Goal: Entertainment & Leisure: Browse casually

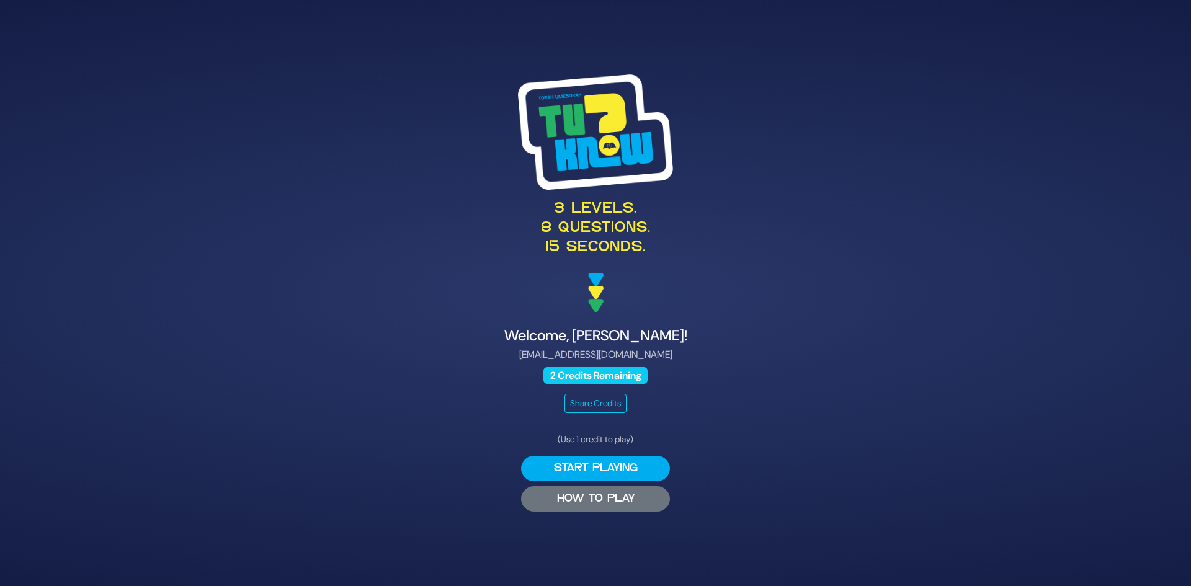
click at [578, 496] on button "HOW TO PLAY" at bounding box center [595, 498] width 149 height 25
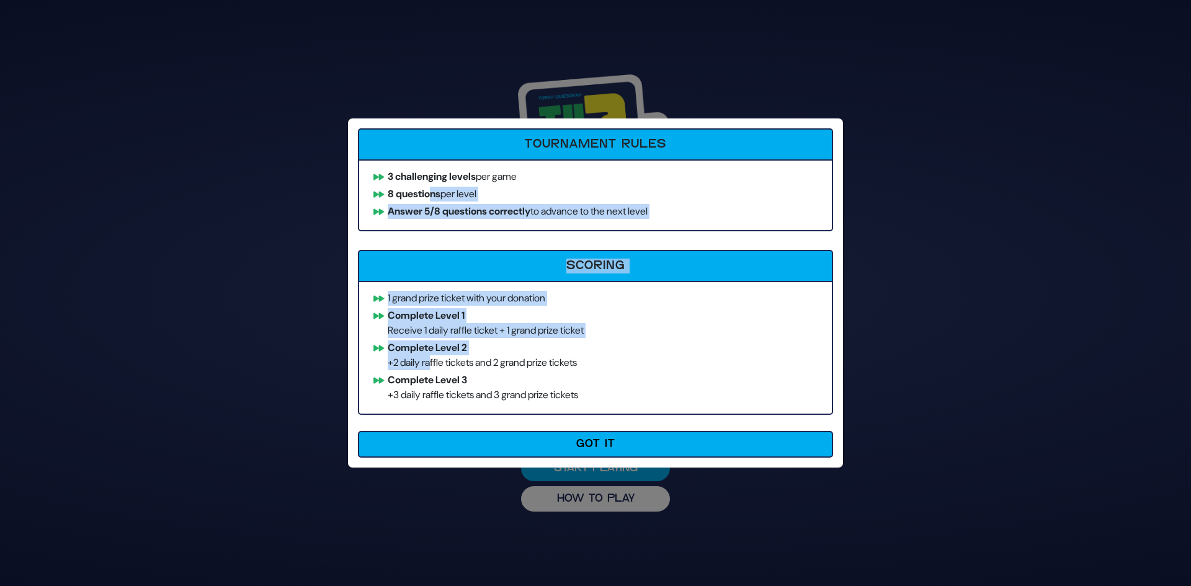
drag, startPoint x: 432, startPoint y: 197, endPoint x: 431, endPoint y: 370, distance: 172.5
click at [431, 370] on div "Tournament Rules 3 challenging levels per game 8 questions per level Answer 5/8…" at bounding box center [595, 293] width 495 height 349
click at [431, 370] on ul "1 grand prize ticket with your donation Complete Level 1 Receive 1 daily raffle…" at bounding box center [595, 348] width 475 height 134
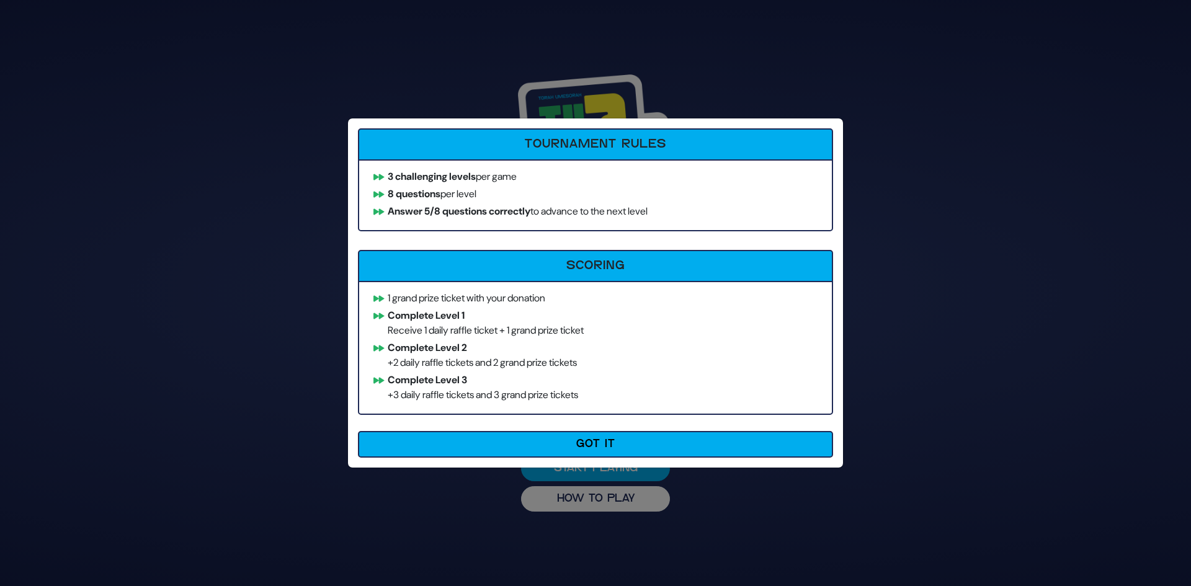
click at [433, 388] on li "Complete Level 3 +3 daily raffle tickets and 3 grand prize tickets" at bounding box center [595, 388] width 455 height 30
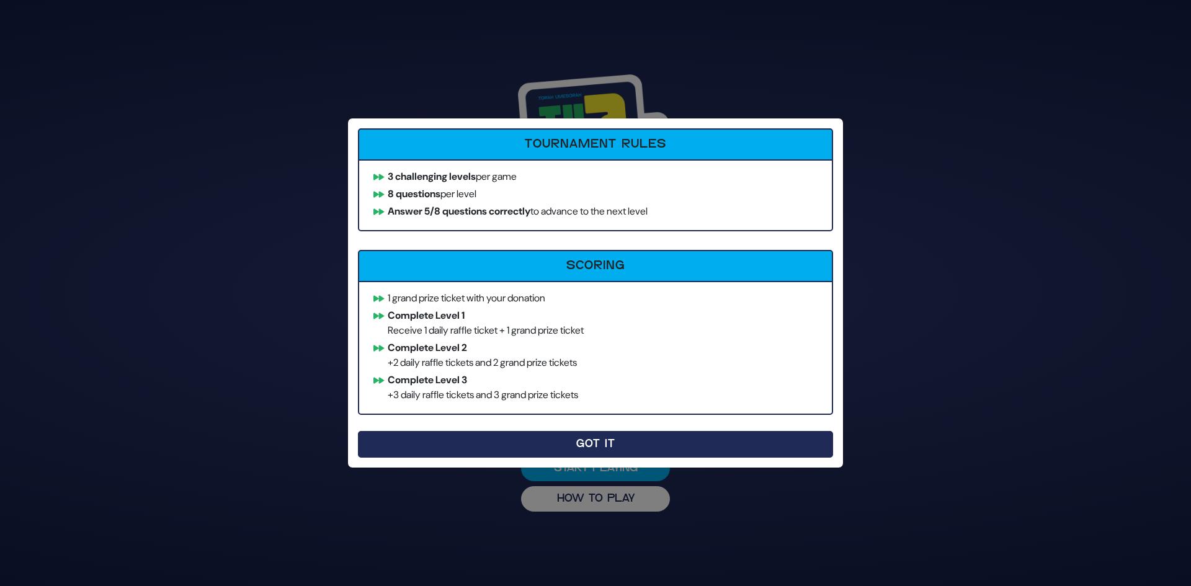
click at [601, 454] on button "Got It" at bounding box center [595, 444] width 475 height 27
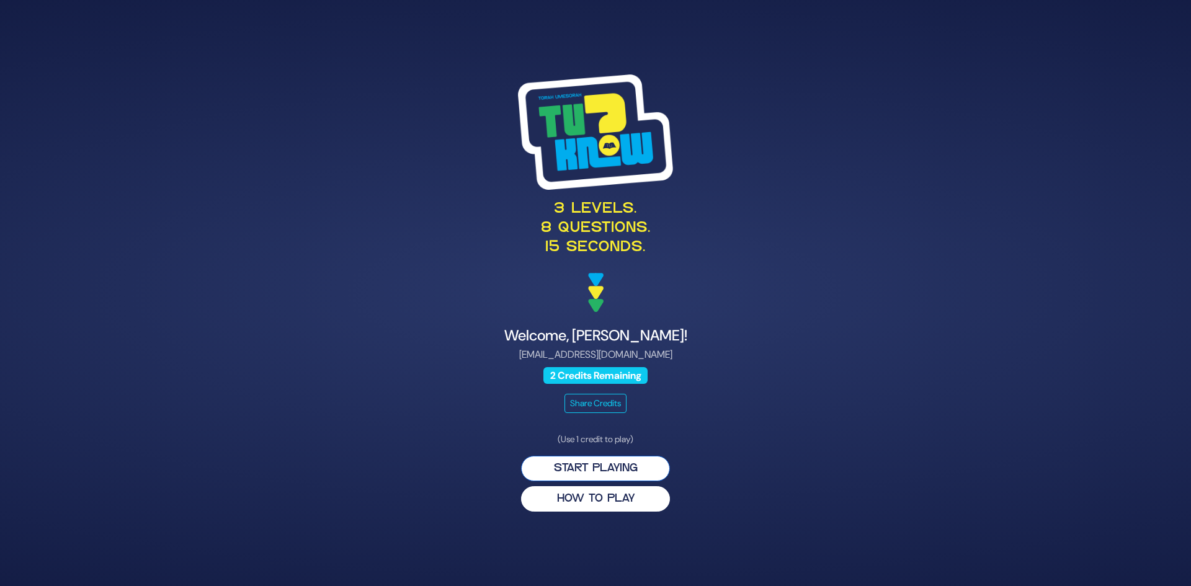
click at [597, 471] on button "Start Playing" at bounding box center [595, 468] width 149 height 25
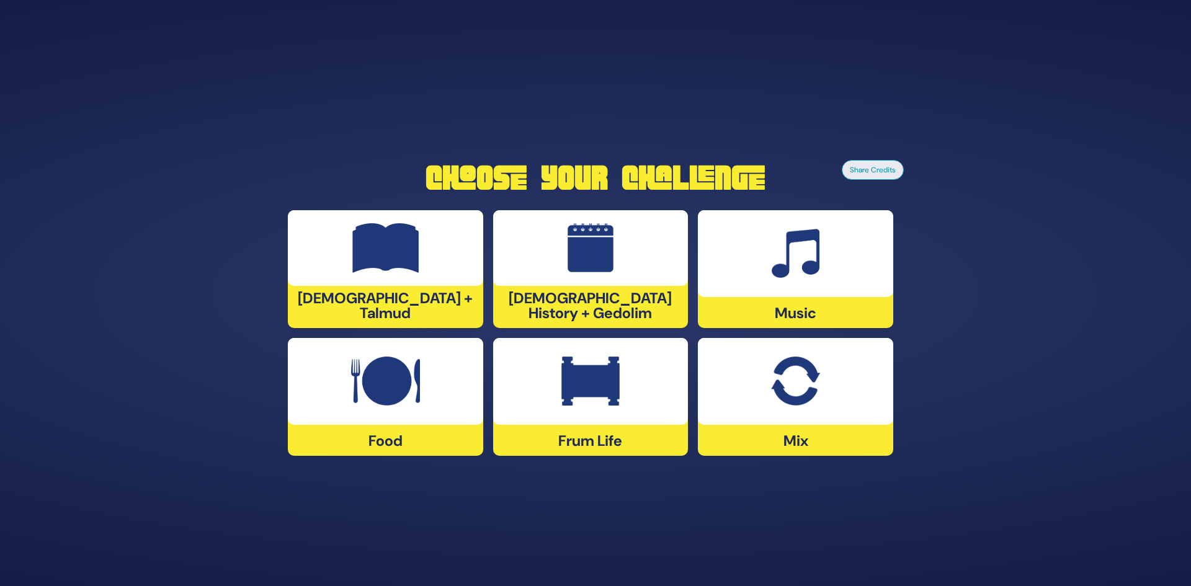
click at [597, 254] on img at bounding box center [591, 248] width 47 height 50
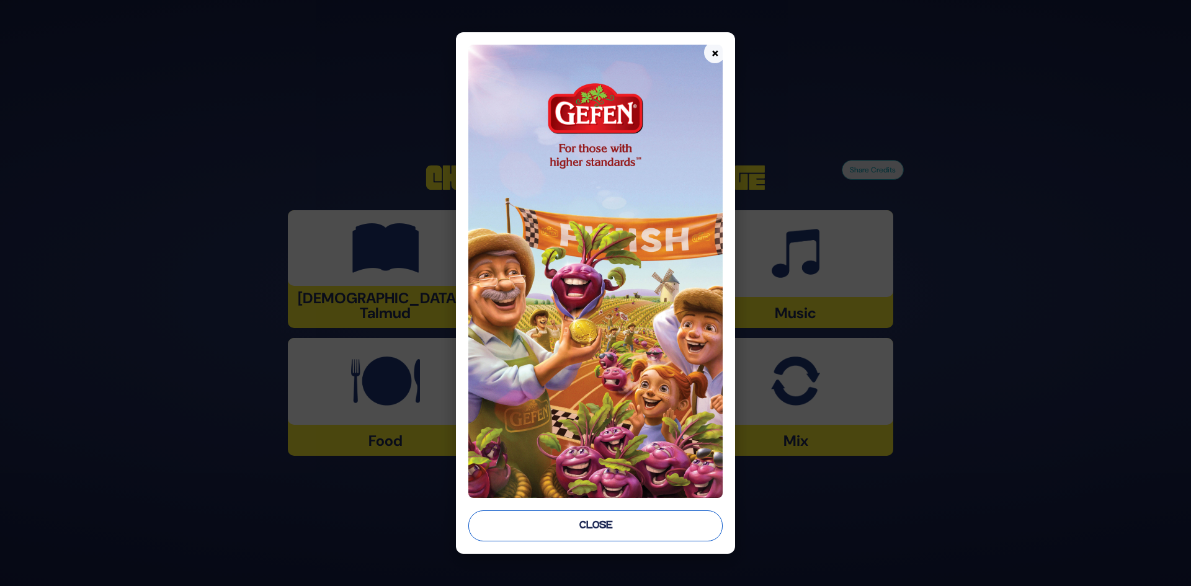
click at [584, 526] on button "Close" at bounding box center [595, 526] width 255 height 31
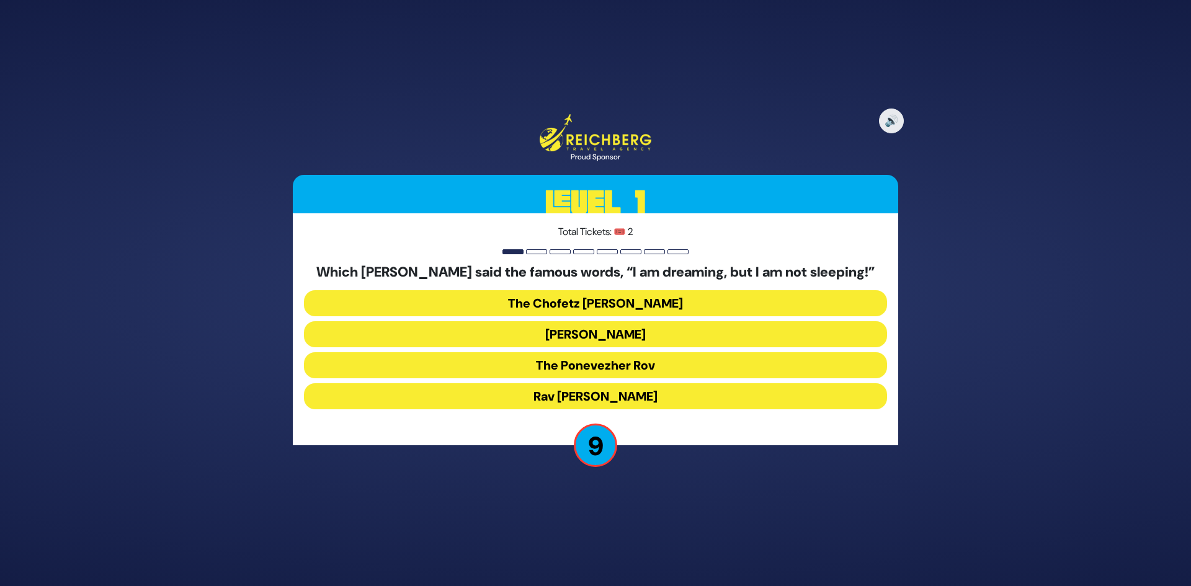
click at [592, 362] on button "The Ponevezher Rov" at bounding box center [595, 365] width 583 height 26
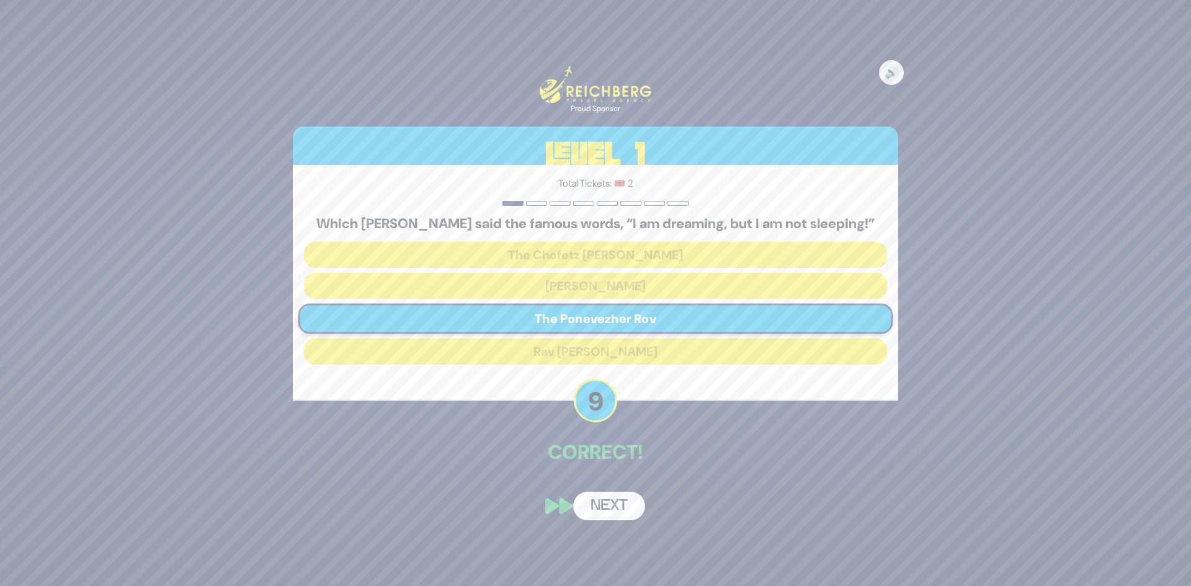
click at [622, 502] on button "Next" at bounding box center [609, 506] width 72 height 29
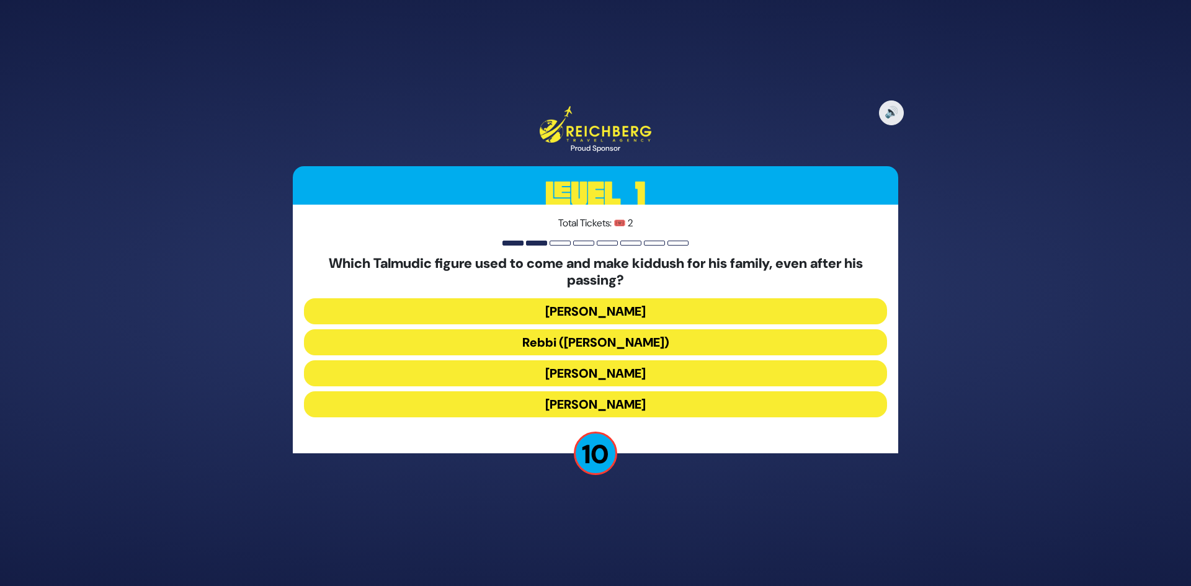
click at [581, 314] on button "[PERSON_NAME]" at bounding box center [595, 311] width 583 height 26
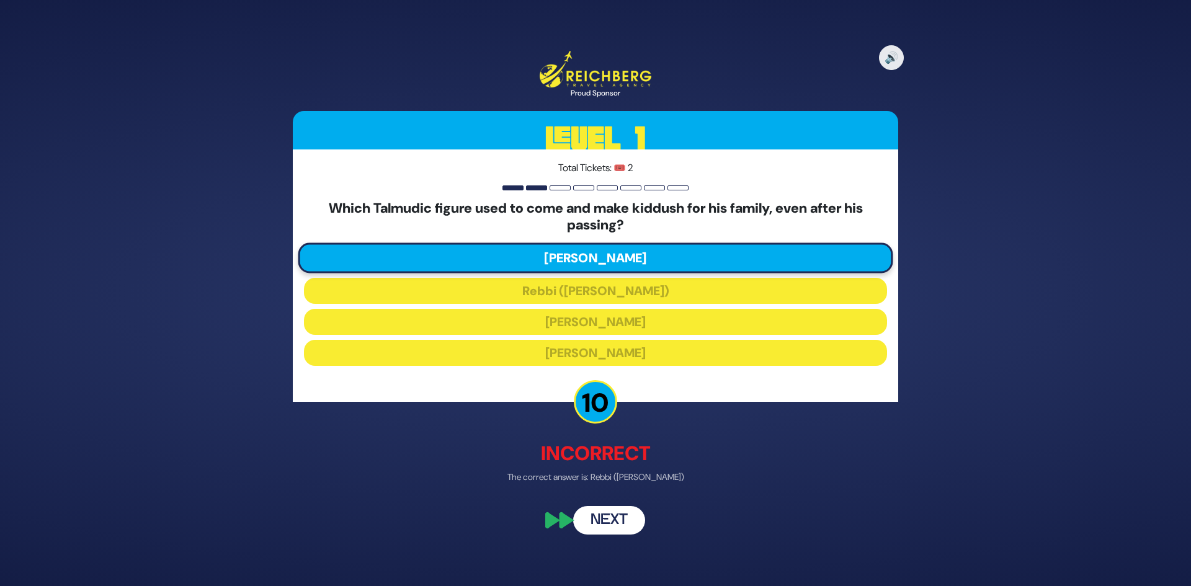
click at [615, 521] on button "Next" at bounding box center [609, 521] width 72 height 29
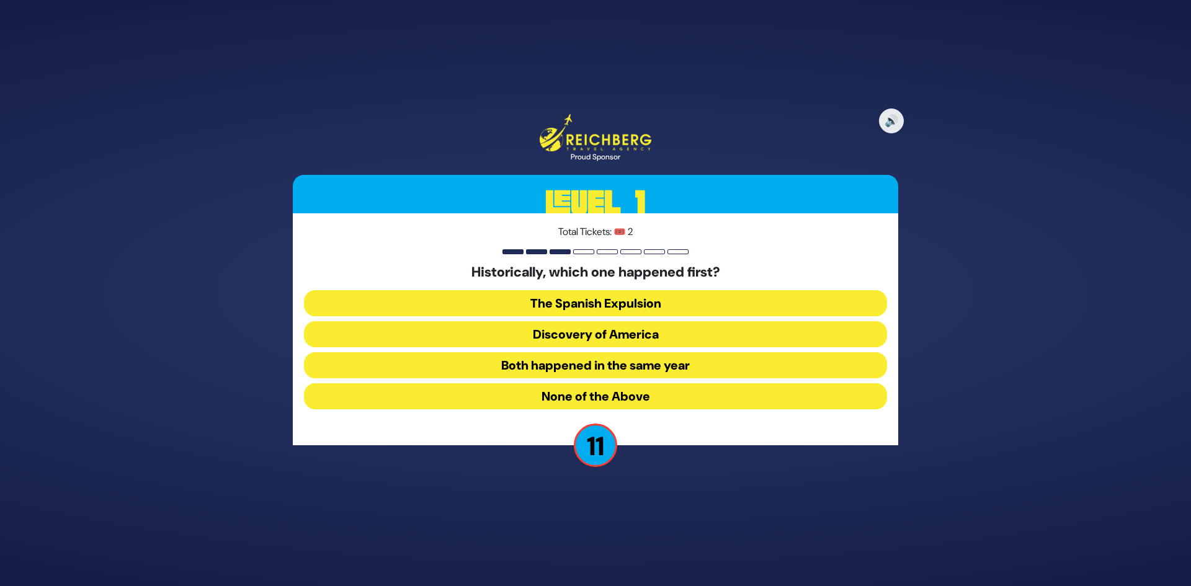
click at [603, 369] on button "Both happened in the same year" at bounding box center [595, 365] width 583 height 26
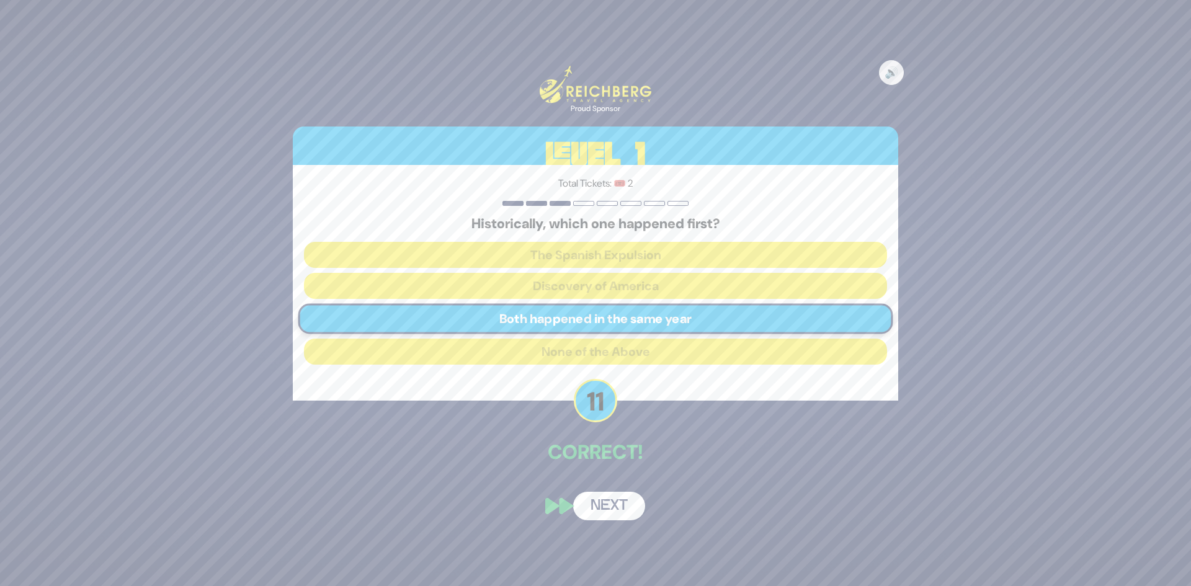
click at [617, 498] on button "Next" at bounding box center [609, 506] width 72 height 29
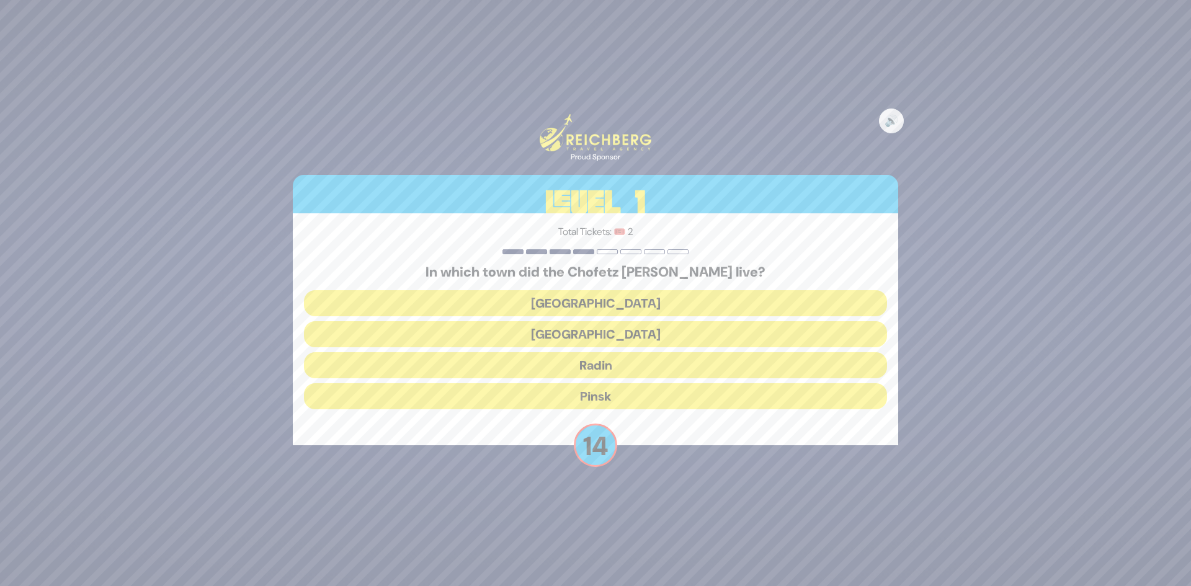
click at [593, 367] on button "Radin" at bounding box center [595, 365] width 583 height 26
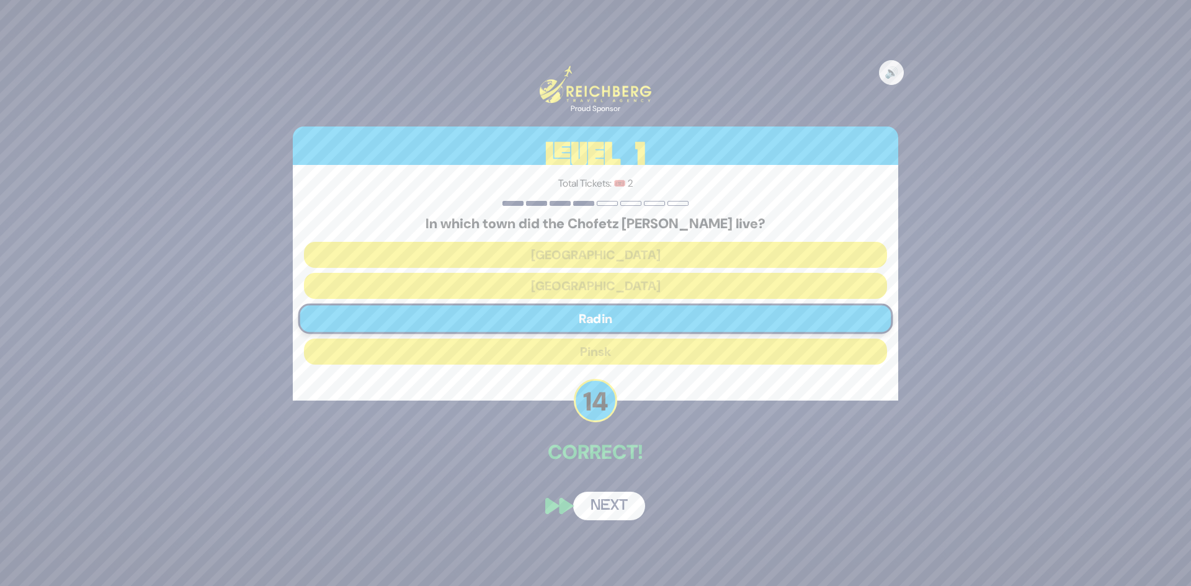
click at [603, 501] on button "Next" at bounding box center [609, 506] width 72 height 29
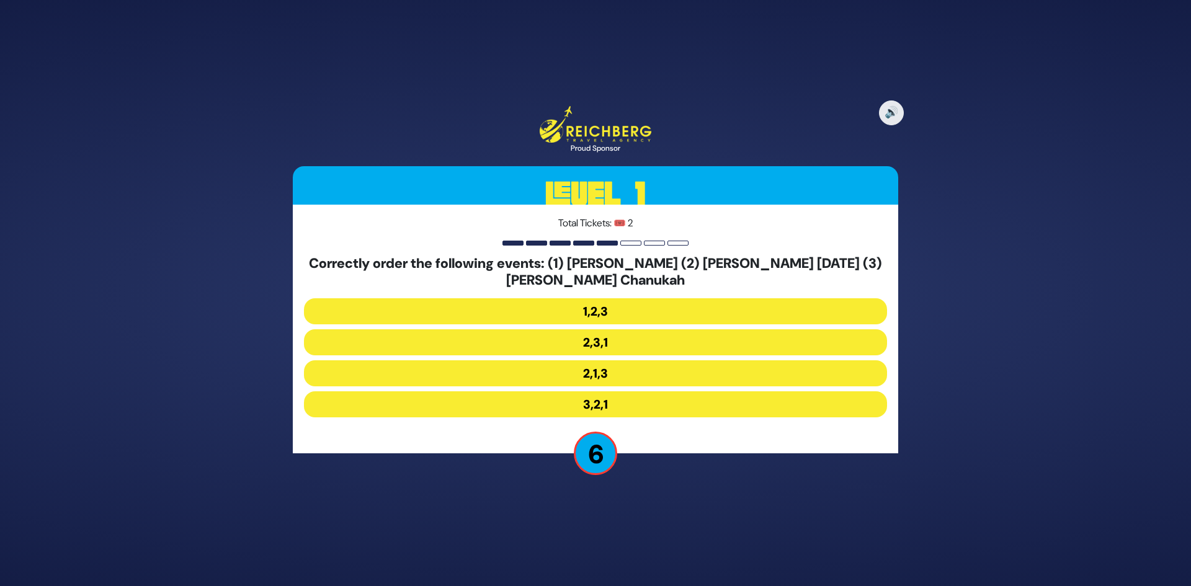
click at [607, 372] on button "2,1,3" at bounding box center [595, 373] width 583 height 26
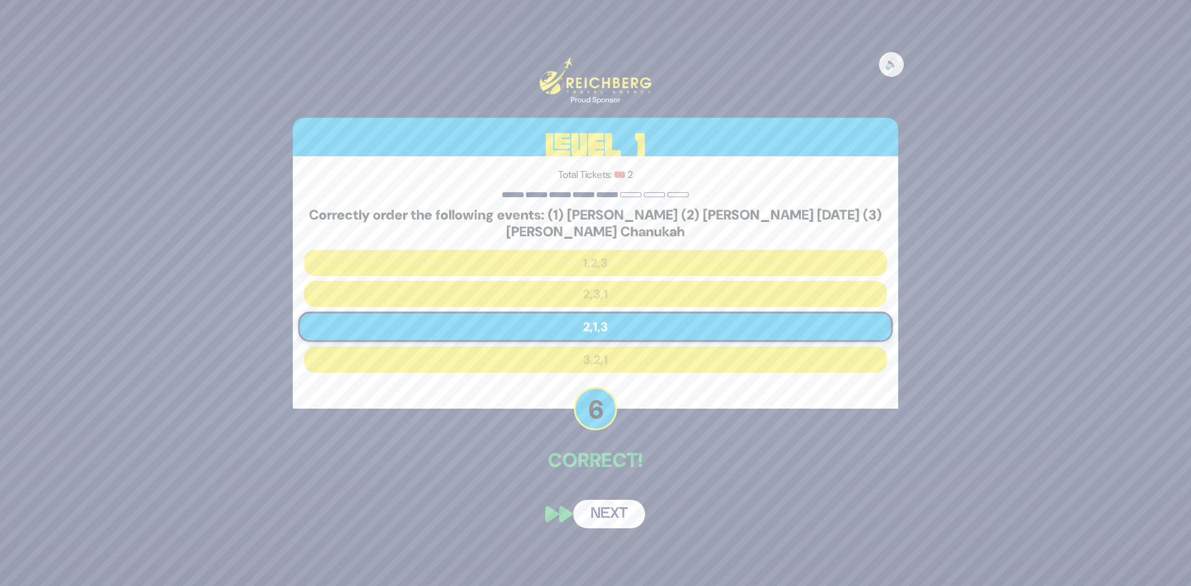
click at [621, 518] on button "Next" at bounding box center [609, 514] width 72 height 29
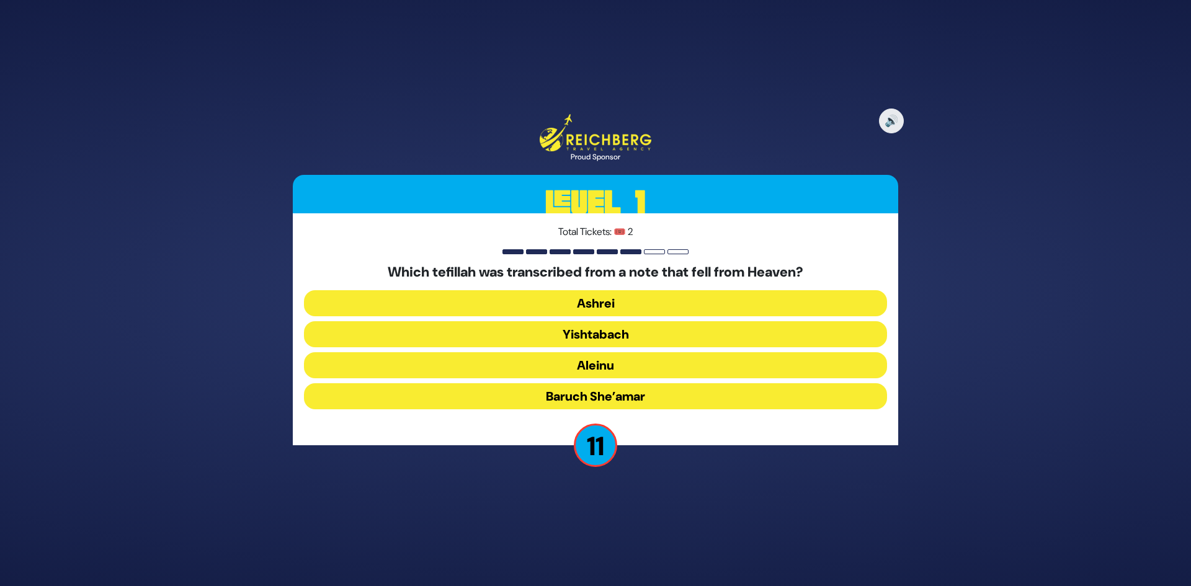
click at [615, 395] on button "Baruch She’amar" at bounding box center [595, 396] width 583 height 26
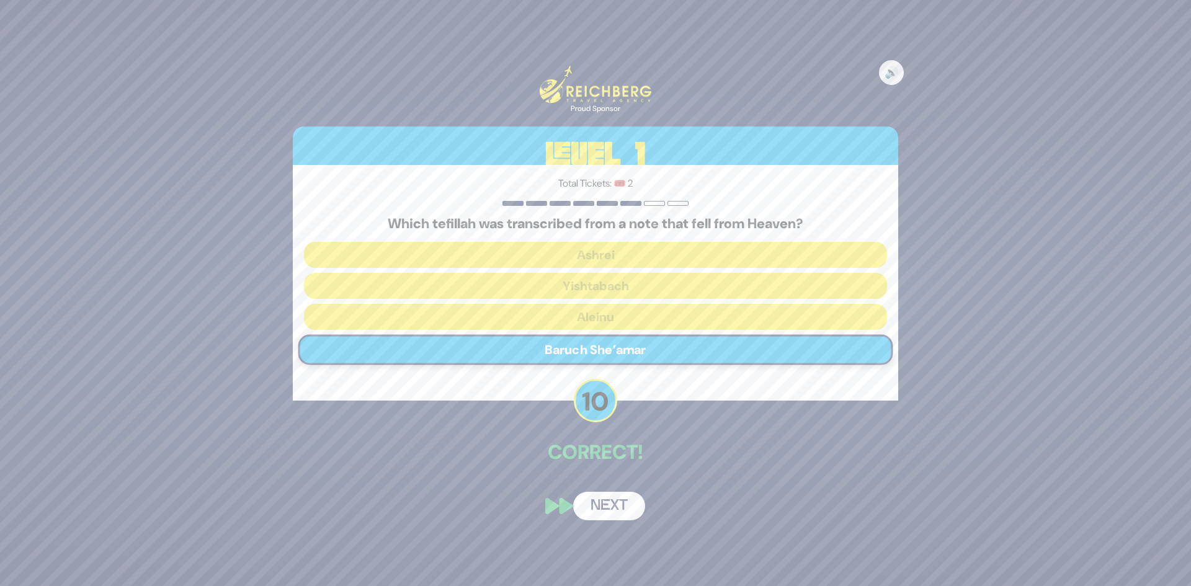
click at [619, 498] on button "Next" at bounding box center [609, 506] width 72 height 29
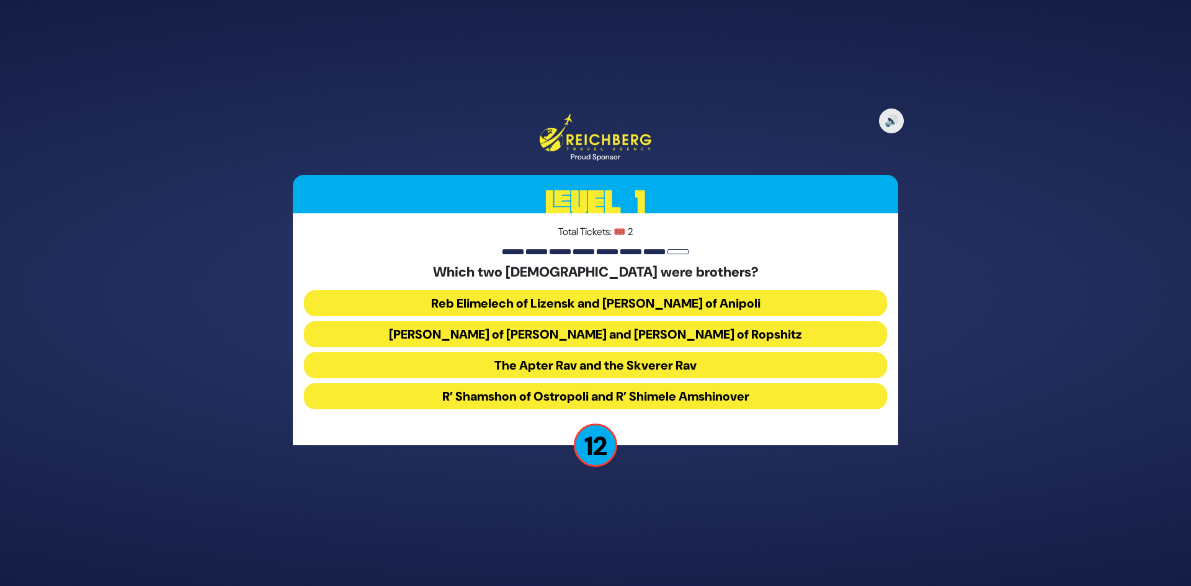
click at [691, 300] on button "Reb Elimelech of Lizensk and [PERSON_NAME] of Anipoli" at bounding box center [595, 303] width 583 height 26
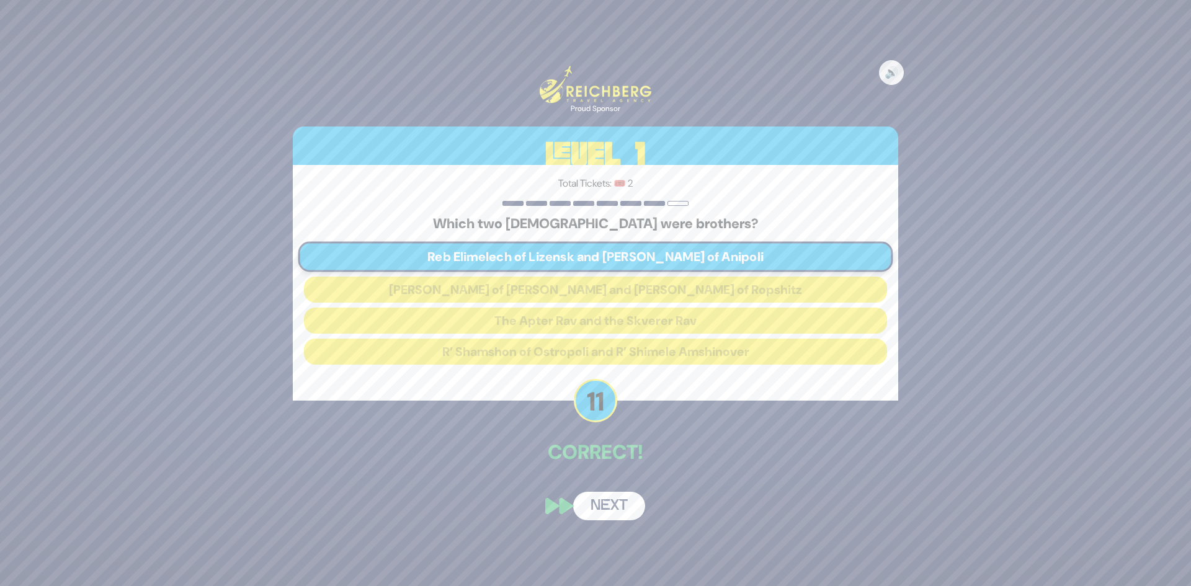
click at [611, 514] on button "Next" at bounding box center [609, 506] width 72 height 29
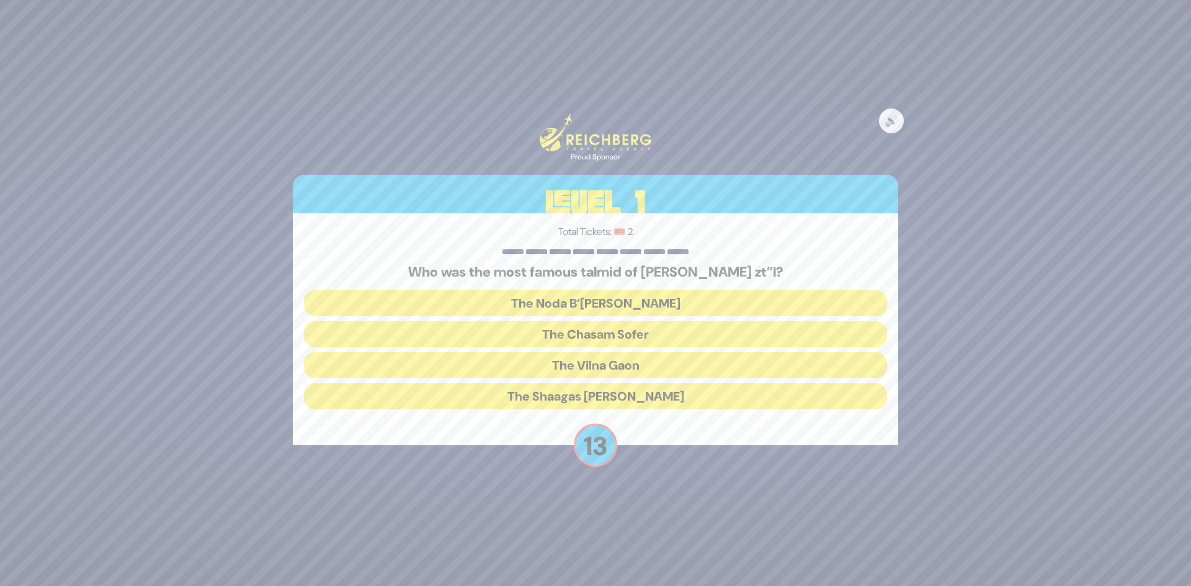
click at [626, 338] on button "The Chasam Sofer" at bounding box center [595, 334] width 583 height 26
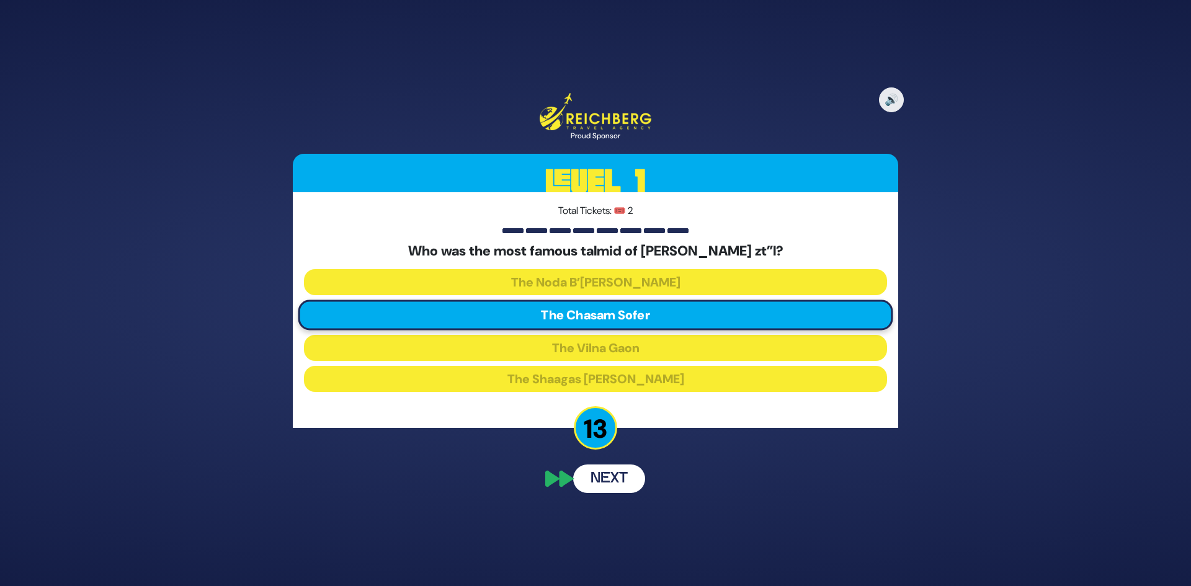
click at [589, 485] on div "🔊 Proud Sponsor Level 1 Total Tickets: 🎟️ 2 Who was the most famous talmid of H…" at bounding box center [595, 293] width 635 height 430
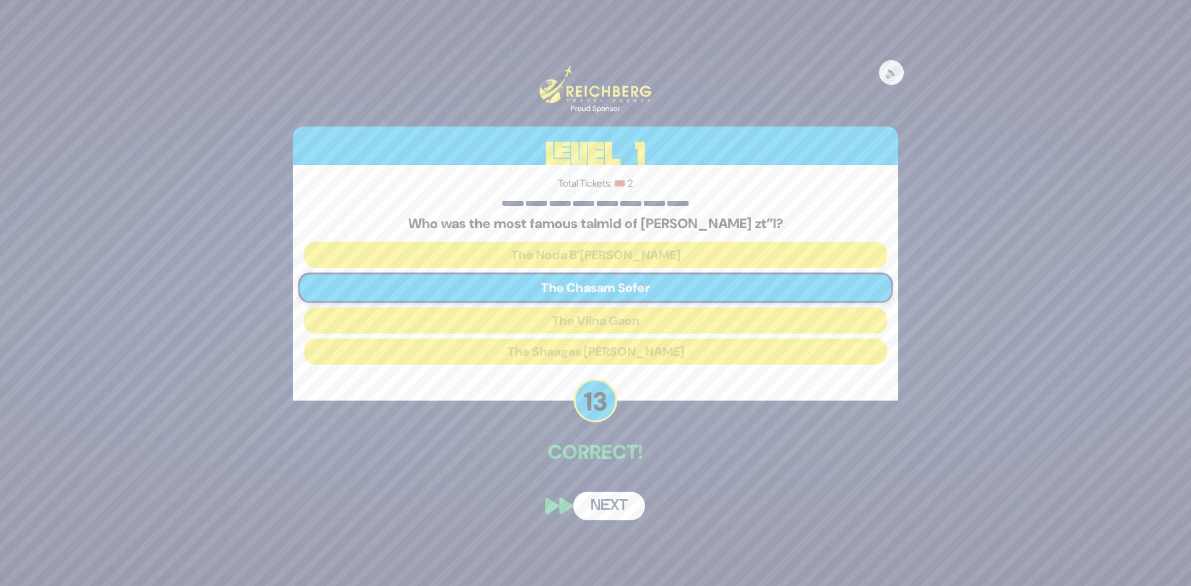
click at [621, 515] on button "Next" at bounding box center [609, 506] width 72 height 29
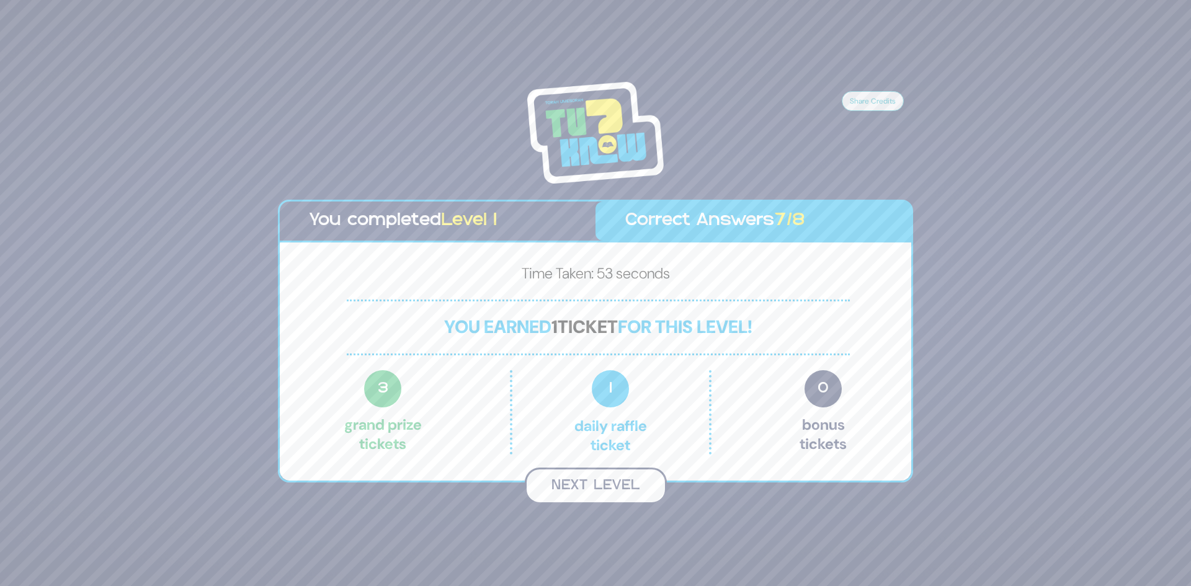
click at [585, 494] on button "Next Level" at bounding box center [596, 486] width 142 height 37
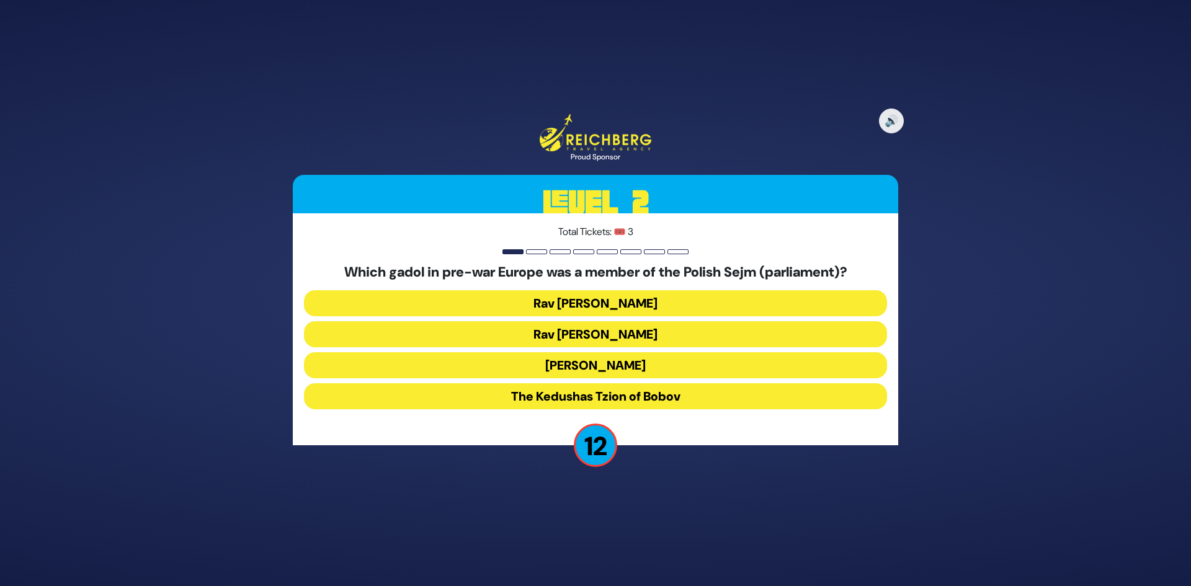
click at [599, 365] on button "[PERSON_NAME]" at bounding box center [595, 365] width 583 height 26
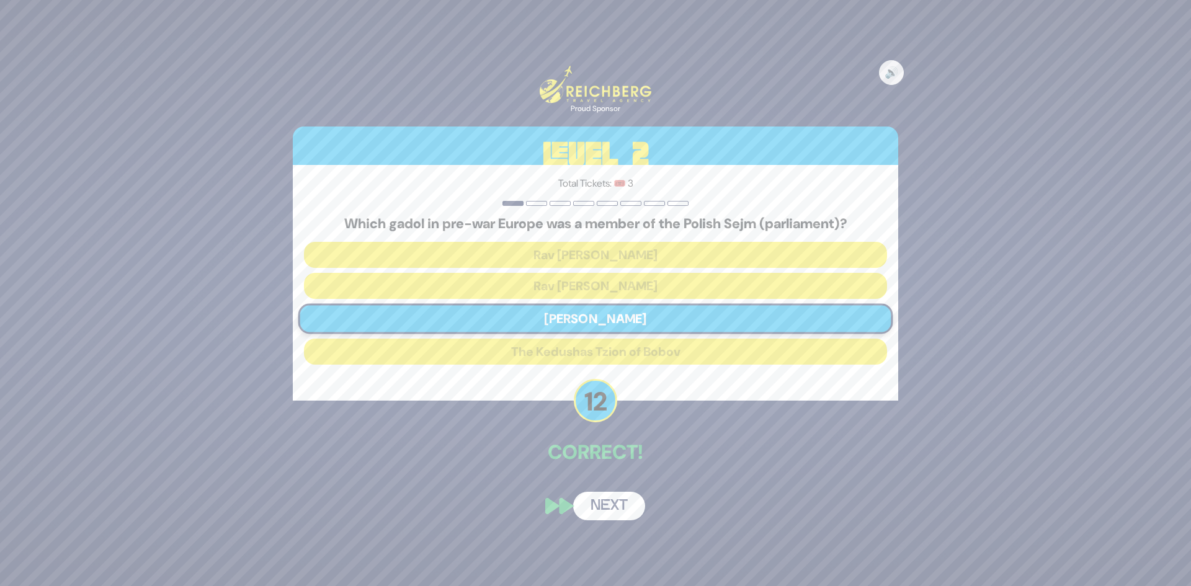
click at [609, 512] on button "Next" at bounding box center [609, 506] width 72 height 29
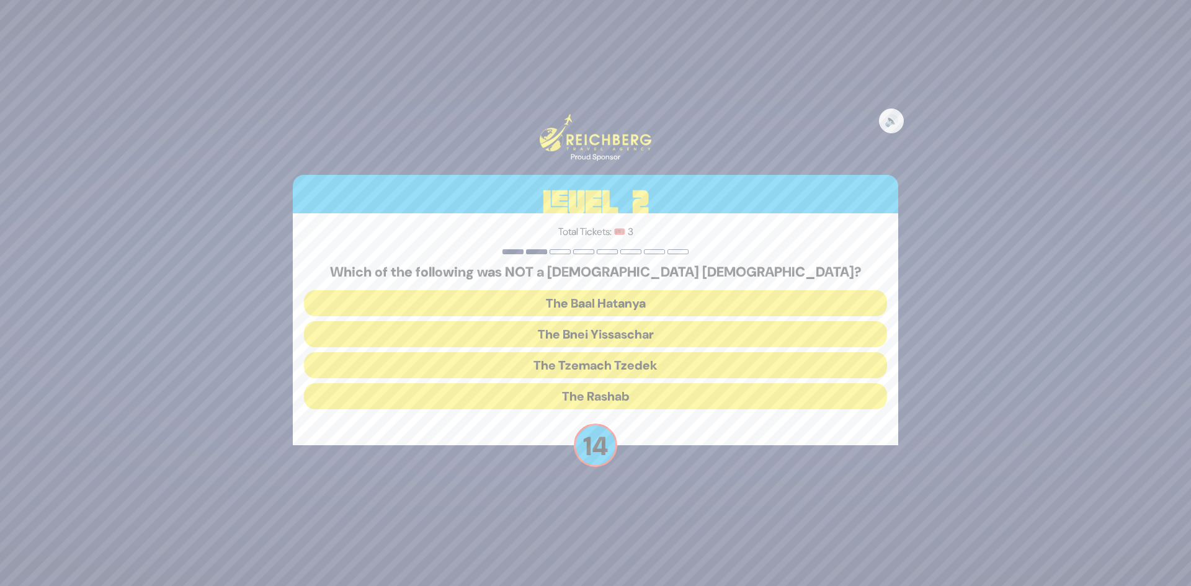
click at [658, 336] on button "The Bnei Yissaschar" at bounding box center [595, 334] width 583 height 26
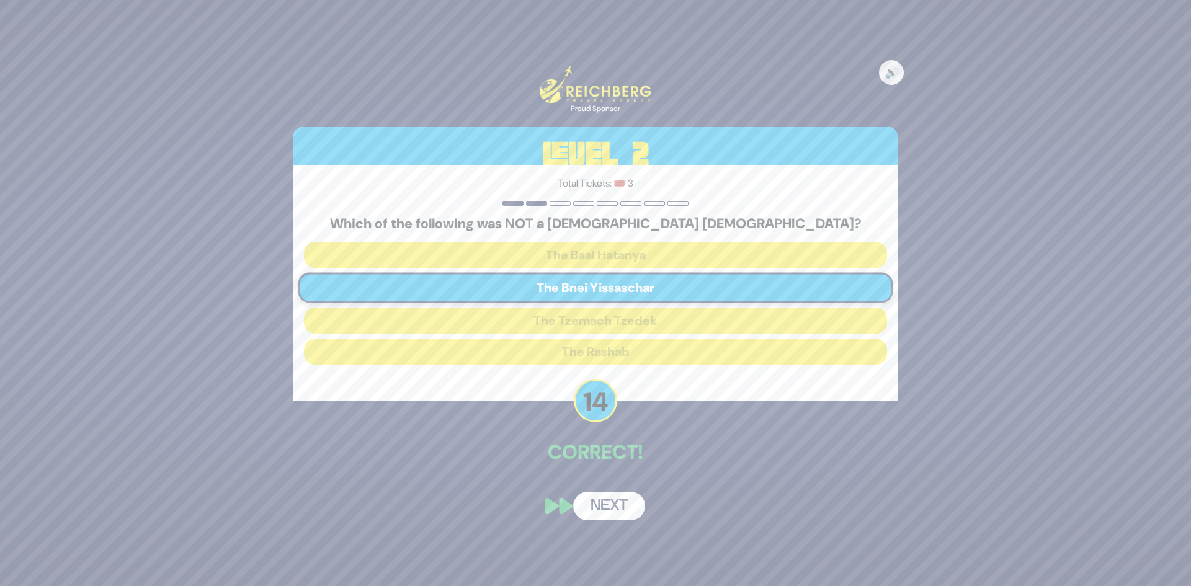
click at [627, 506] on button "Next" at bounding box center [609, 506] width 72 height 29
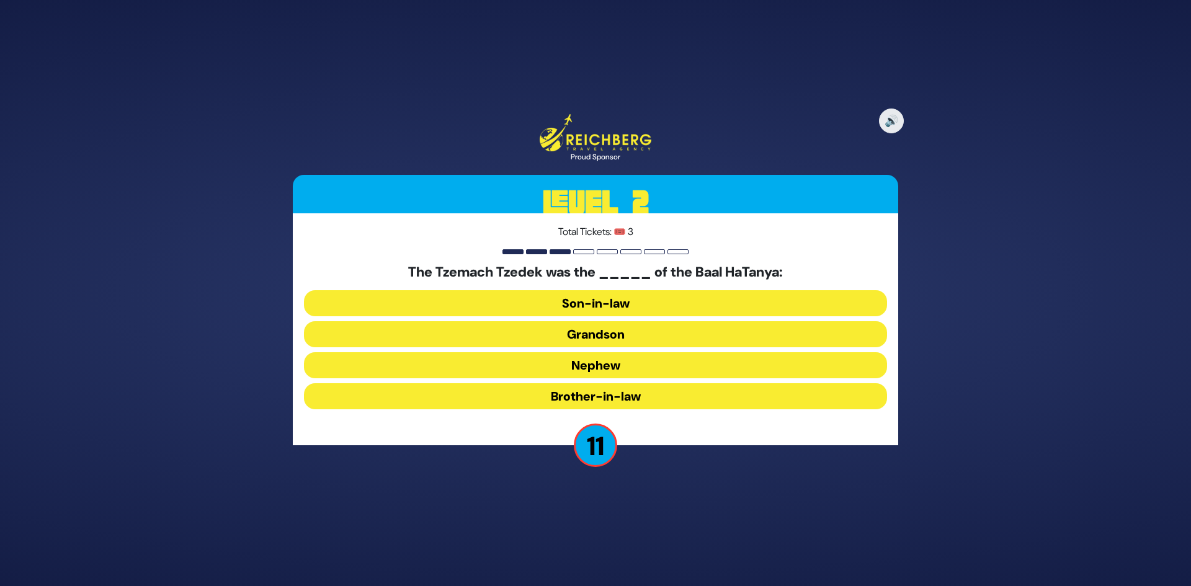
click at [611, 344] on button "Grandson" at bounding box center [595, 334] width 583 height 26
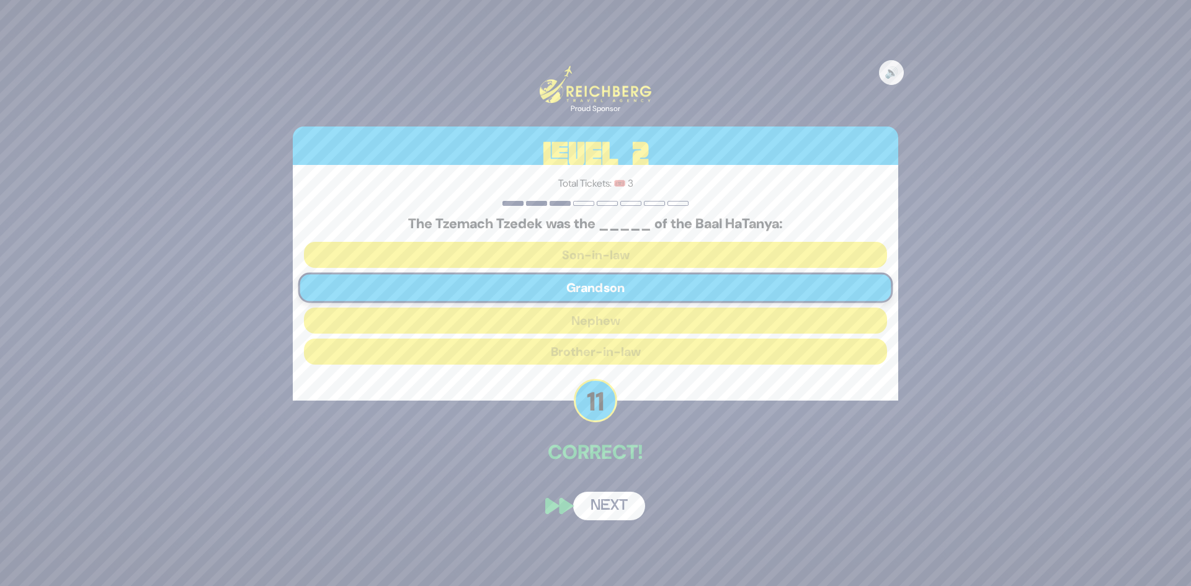
click at [611, 511] on button "Next" at bounding box center [609, 506] width 72 height 29
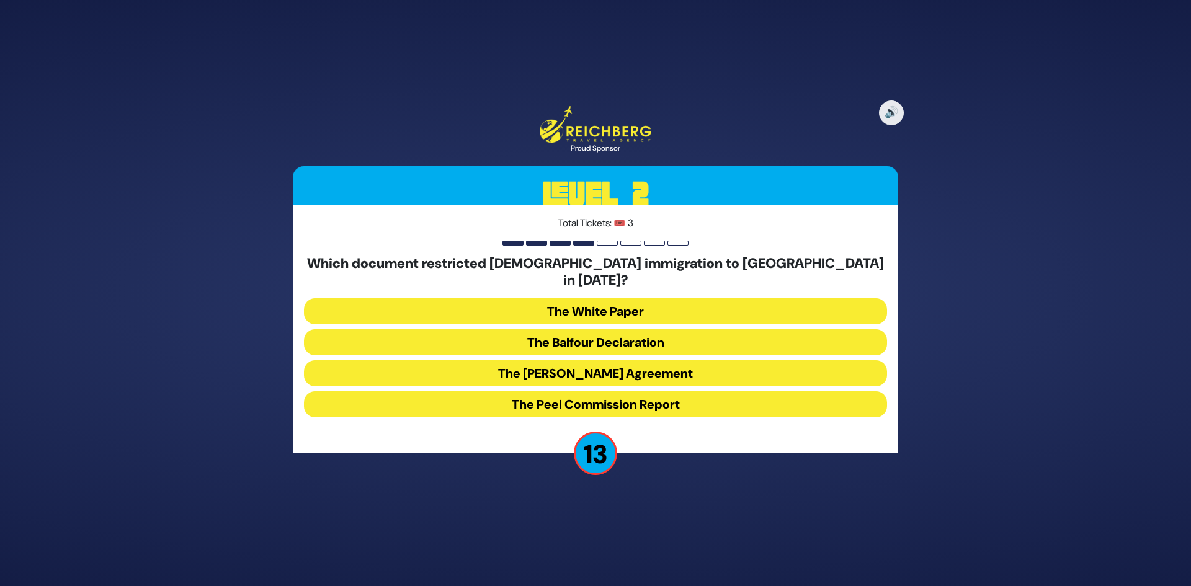
click at [639, 303] on button "The White Paper" at bounding box center [595, 311] width 583 height 26
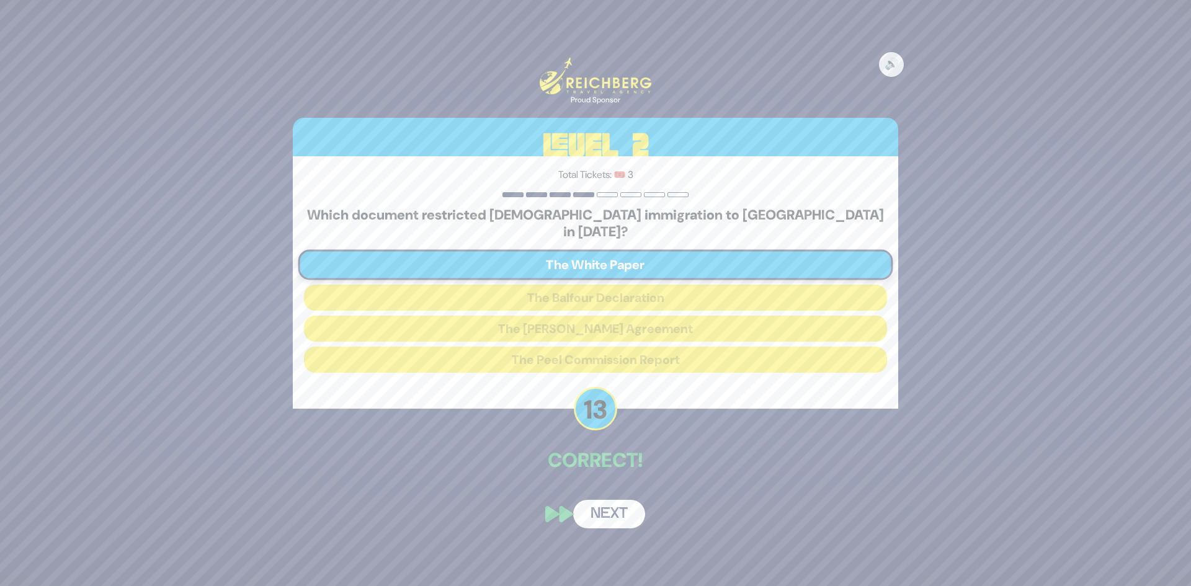
click at [611, 501] on button "Next" at bounding box center [609, 514] width 72 height 29
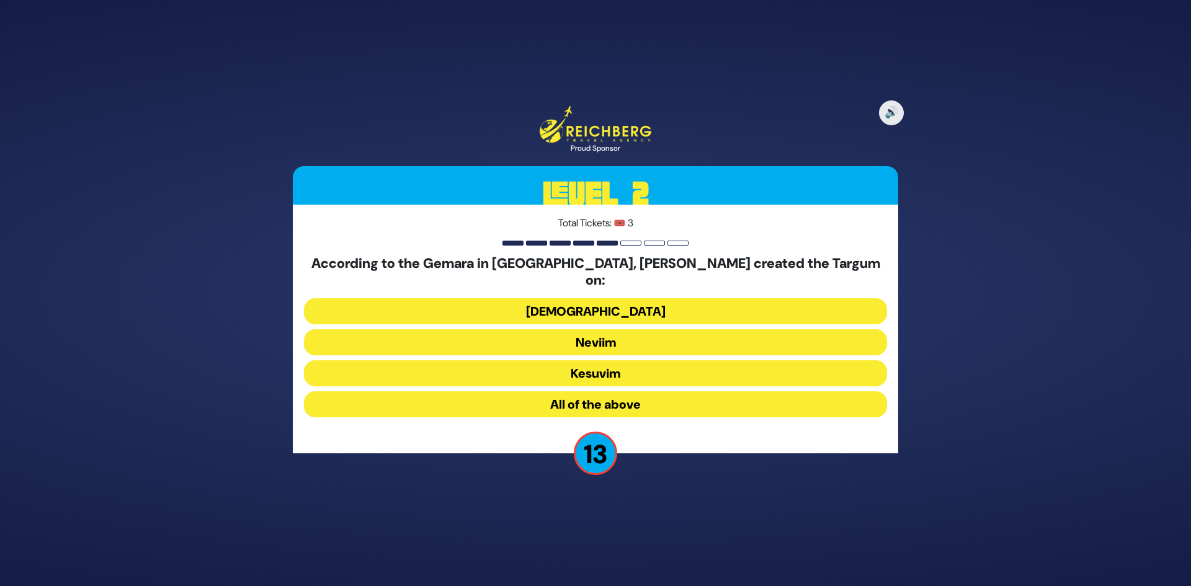
click at [583, 339] on button "Neviim" at bounding box center [595, 342] width 583 height 26
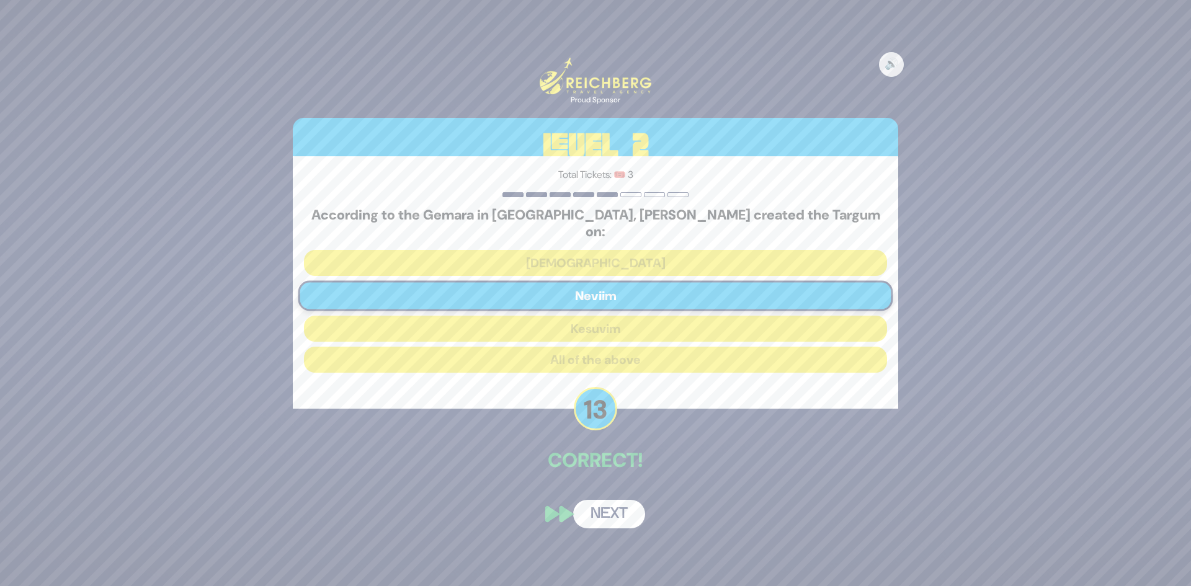
click at [614, 523] on div "🔊 Proud Sponsor Level 2 Total Tickets: 🎟️ 3 According to the Gemara in [GEOGRAP…" at bounding box center [595, 293] width 635 height 501
click at [611, 511] on button "Next" at bounding box center [609, 514] width 72 height 29
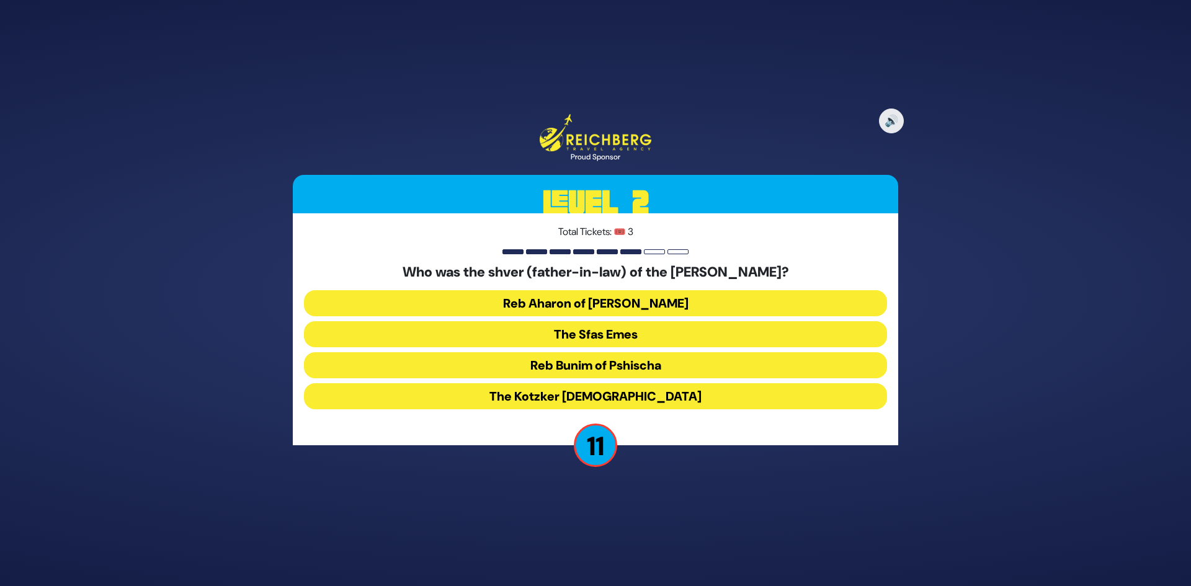
click at [648, 391] on button "The Kotzker [DEMOGRAPHIC_DATA]" at bounding box center [595, 396] width 583 height 26
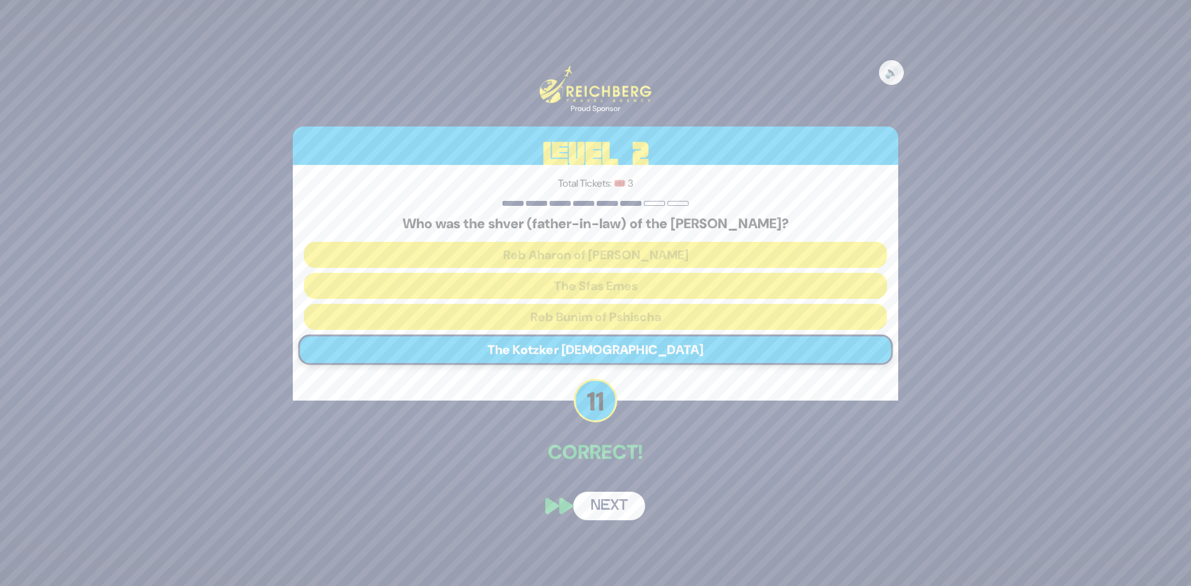
click at [597, 513] on button "Next" at bounding box center [609, 506] width 72 height 29
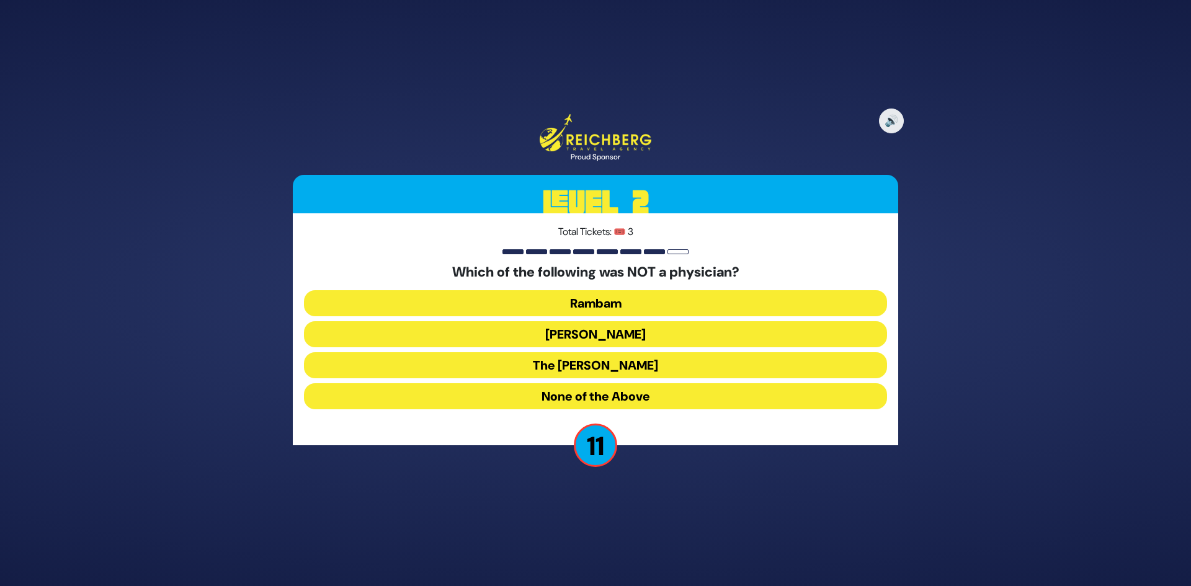
click at [602, 399] on button "None of the Above" at bounding box center [595, 396] width 583 height 26
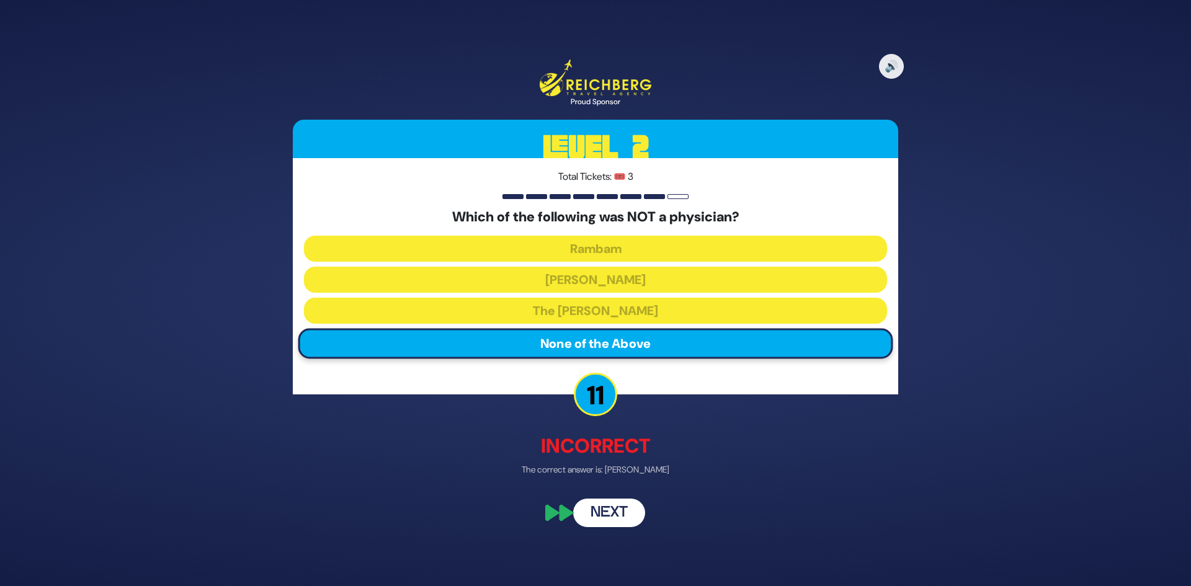
click at [612, 519] on button "Next" at bounding box center [609, 512] width 72 height 29
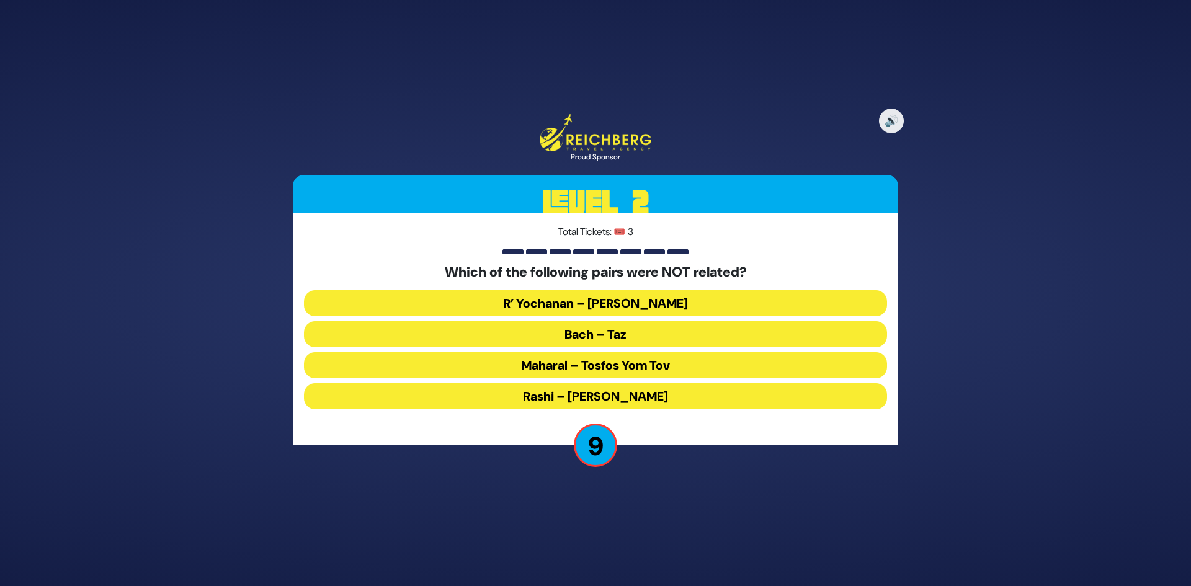
click at [573, 370] on button "Maharal – Tosfos Yom Tov" at bounding box center [595, 365] width 583 height 26
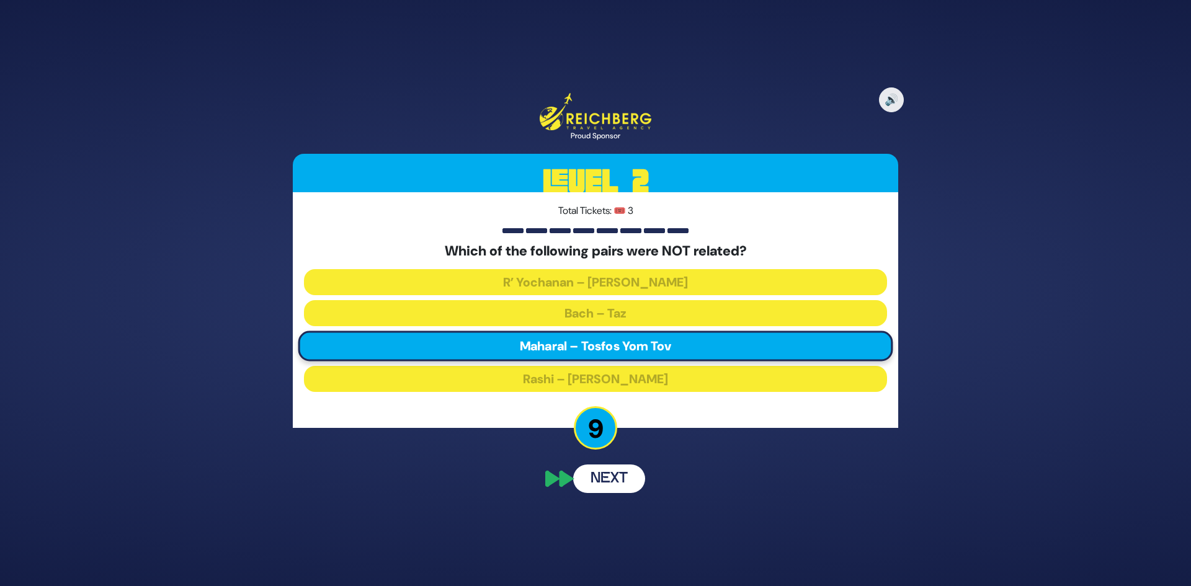
click at [610, 473] on button "Next" at bounding box center [609, 479] width 72 height 29
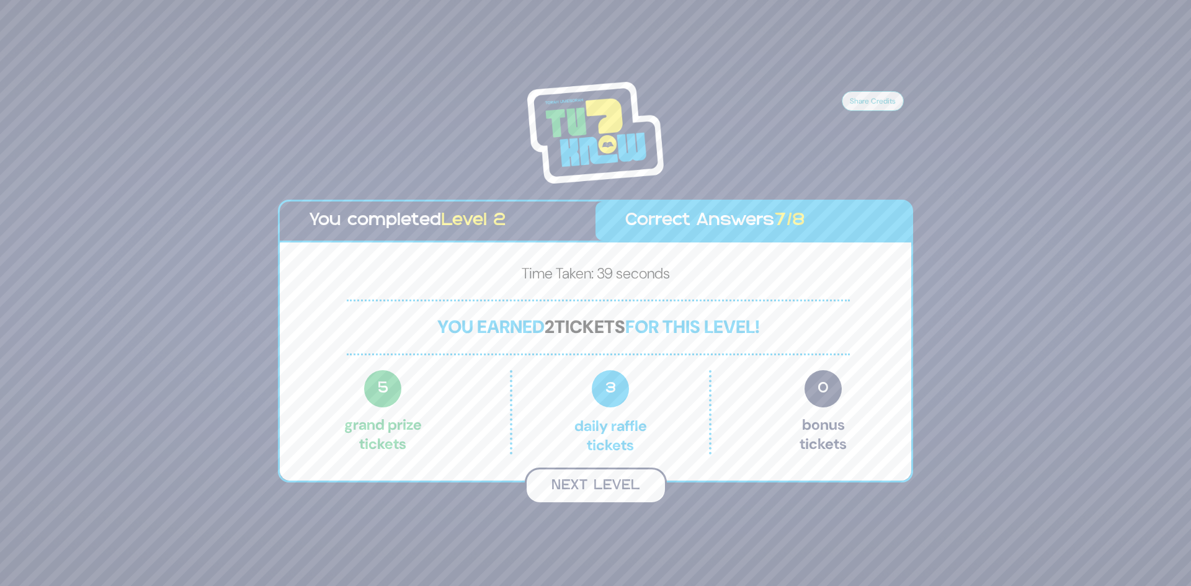
click at [640, 496] on button "Next Level" at bounding box center [596, 486] width 142 height 37
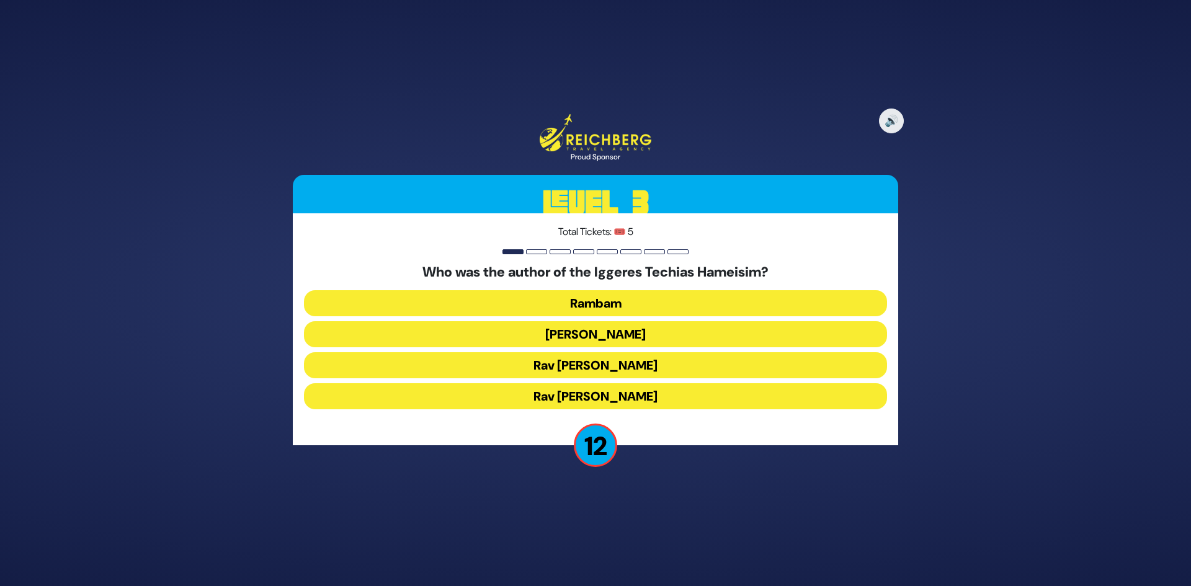
click at [620, 394] on button "Rav [PERSON_NAME]" at bounding box center [595, 396] width 583 height 26
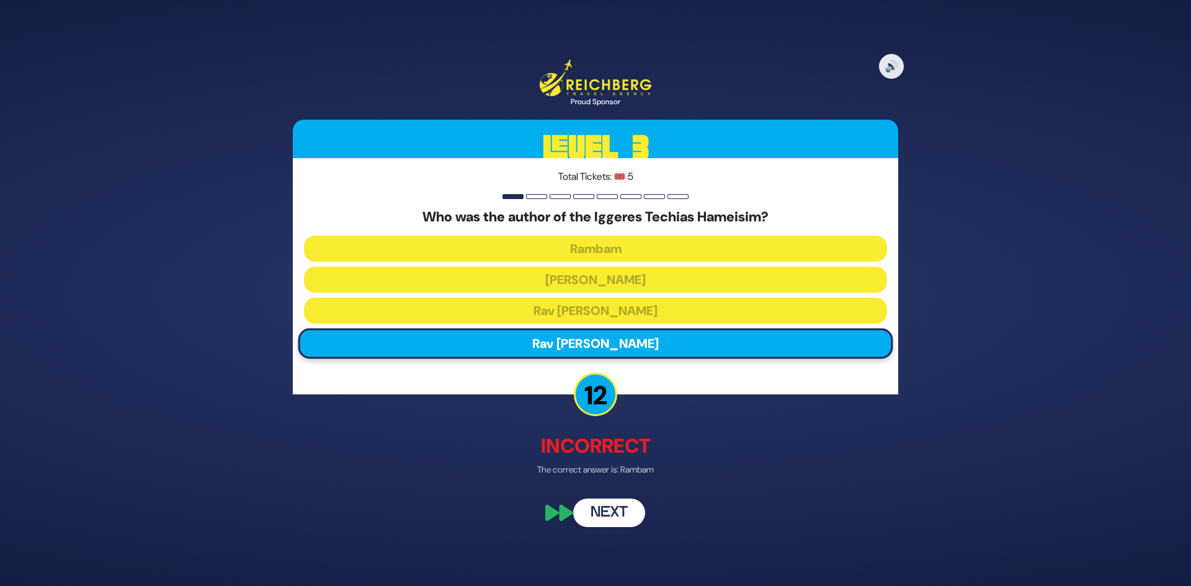
click at [609, 521] on button "Next" at bounding box center [609, 512] width 72 height 29
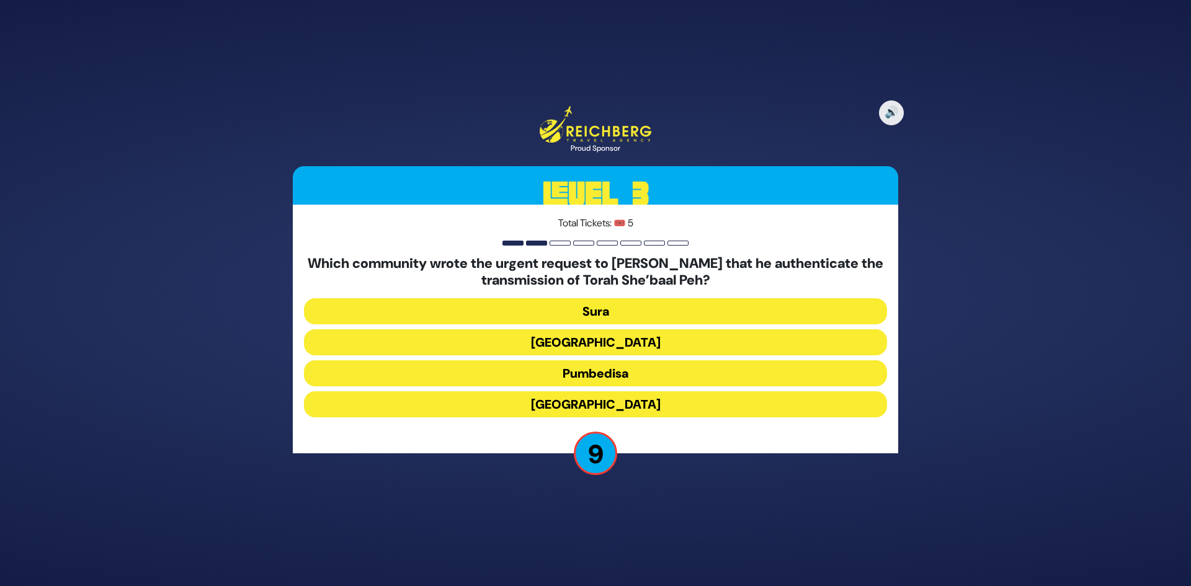
click at [607, 376] on button "Pumbedisa" at bounding box center [595, 373] width 583 height 26
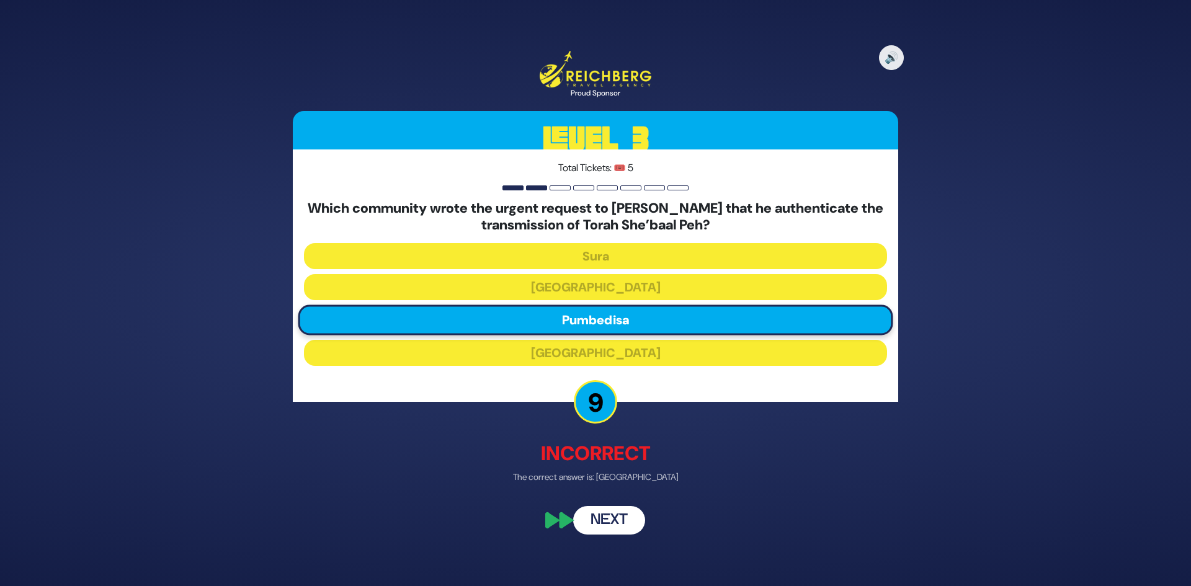
click at [615, 516] on button "Next" at bounding box center [609, 521] width 72 height 29
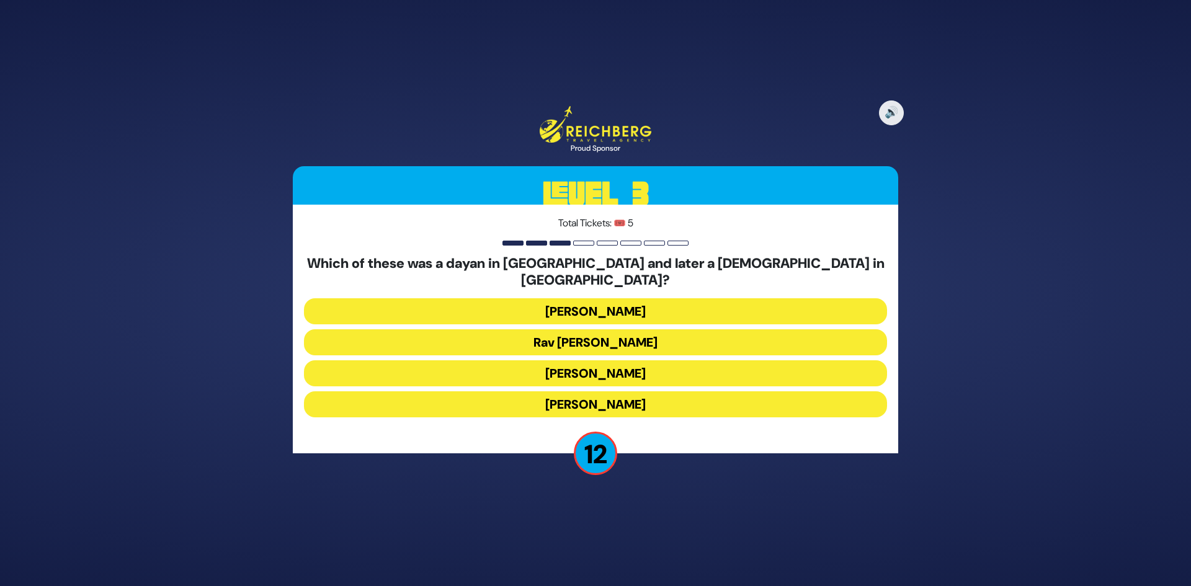
click at [653, 310] on button "[PERSON_NAME]" at bounding box center [595, 311] width 583 height 26
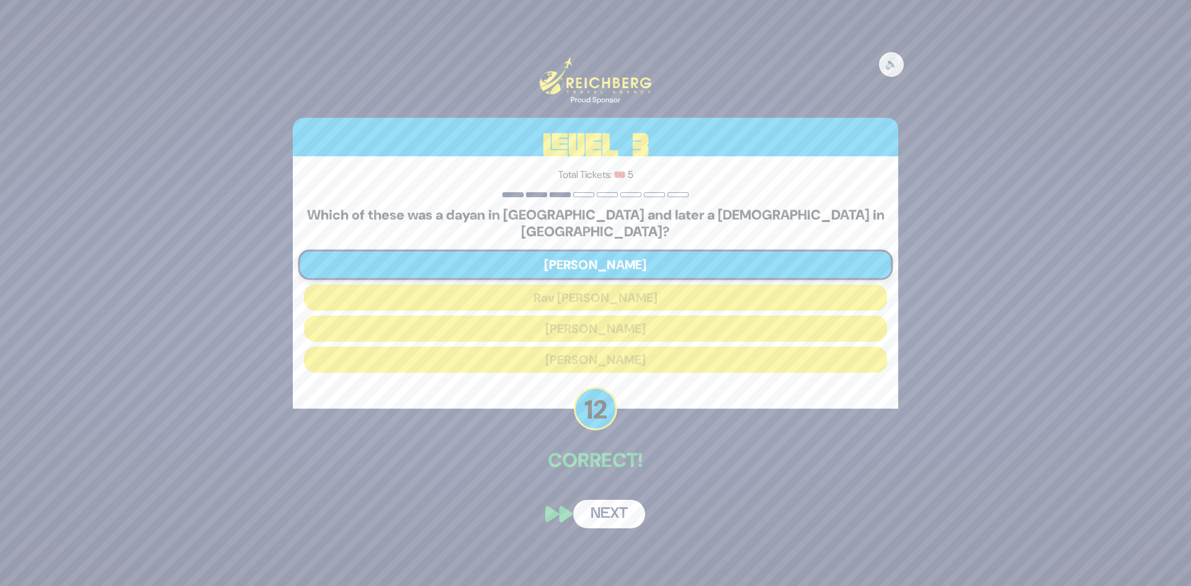
click at [618, 529] on div "🔊 Proud Sponsor Level 3 Total Tickets: 🎟️ 5 Which of these was a dayan in [GEOG…" at bounding box center [595, 293] width 635 height 501
click at [617, 519] on button "Next" at bounding box center [609, 514] width 72 height 29
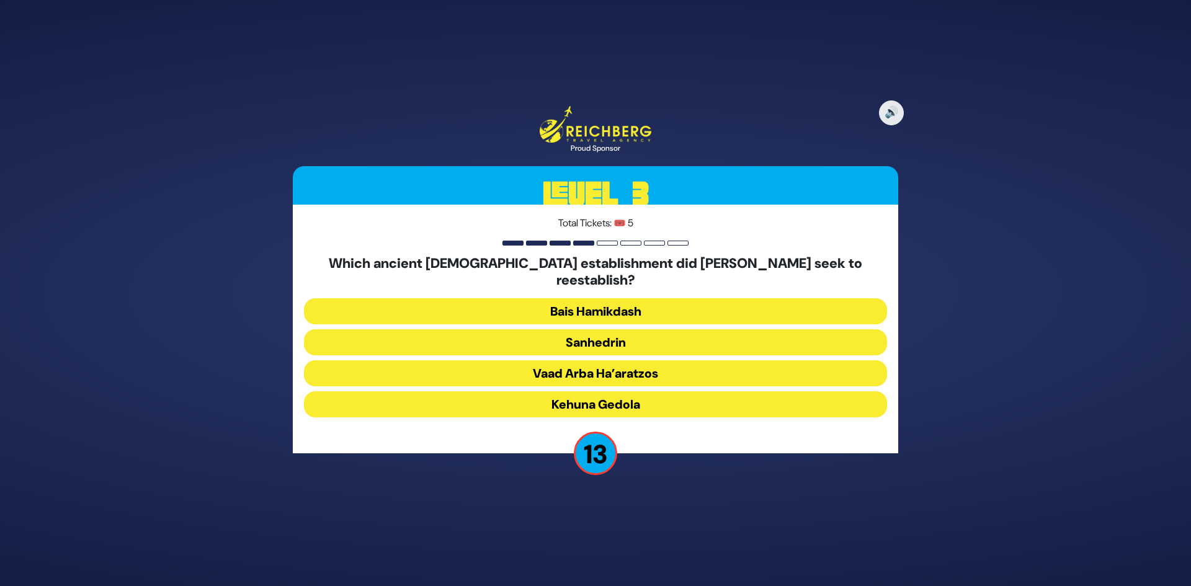
click at [579, 339] on button "Sanhedrin" at bounding box center [595, 342] width 583 height 26
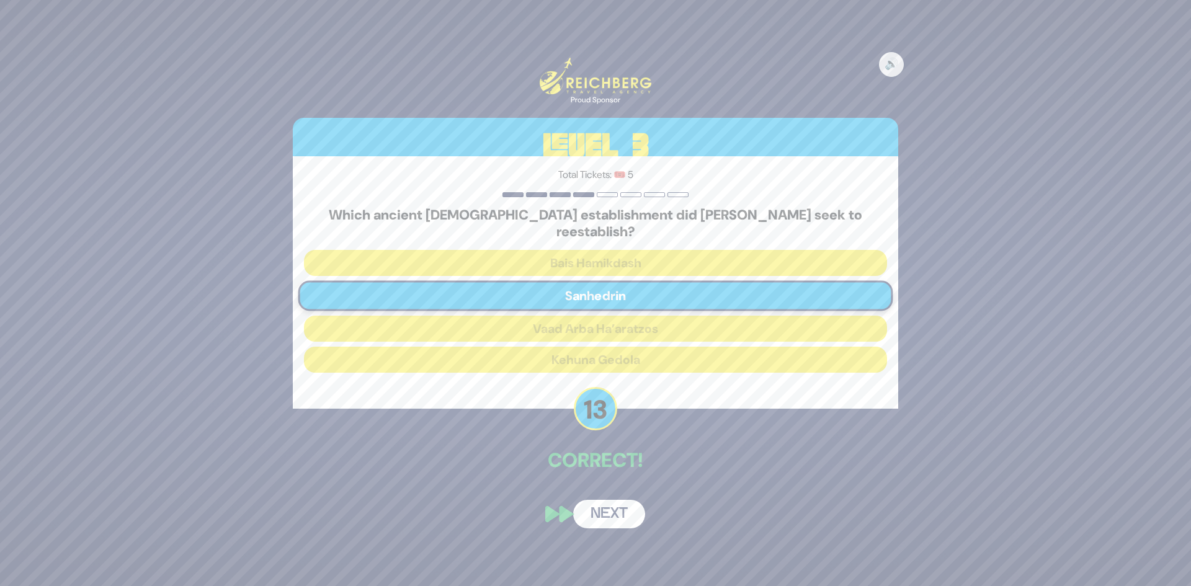
click at [599, 519] on button "Next" at bounding box center [609, 514] width 72 height 29
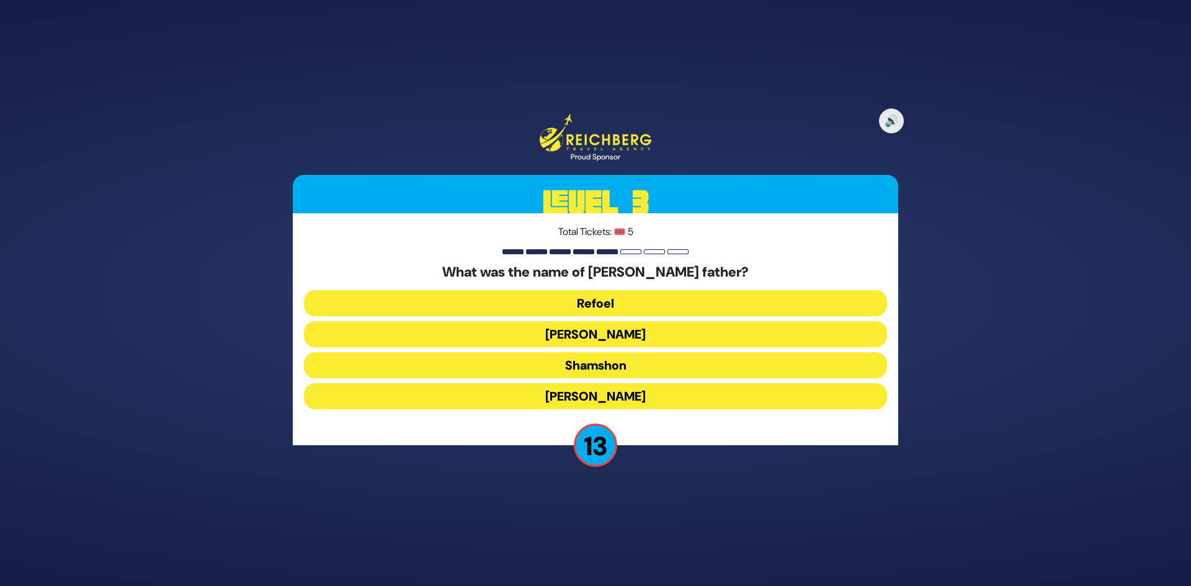
click at [619, 299] on button "Refoel" at bounding box center [595, 303] width 583 height 26
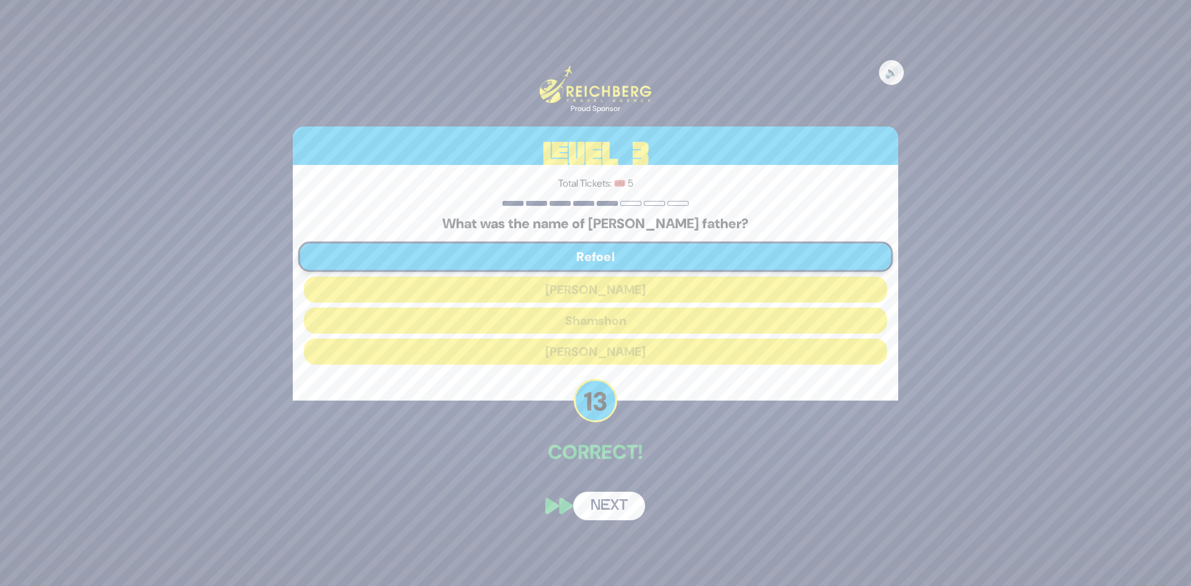
click at [605, 511] on button "Next" at bounding box center [609, 506] width 72 height 29
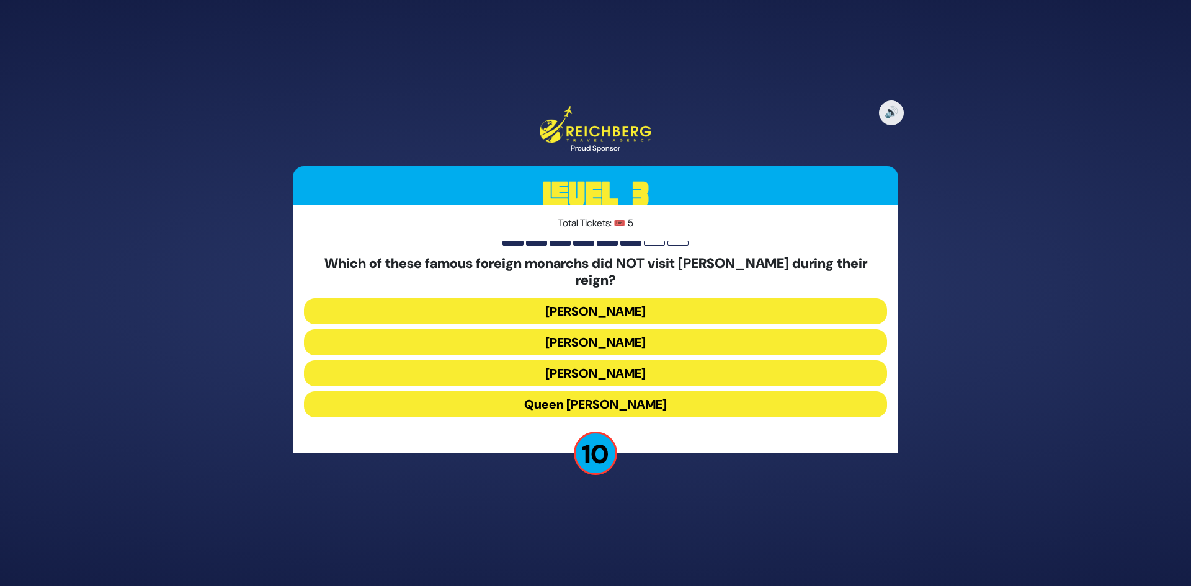
click at [635, 401] on button "Queen [PERSON_NAME]" at bounding box center [595, 404] width 583 height 26
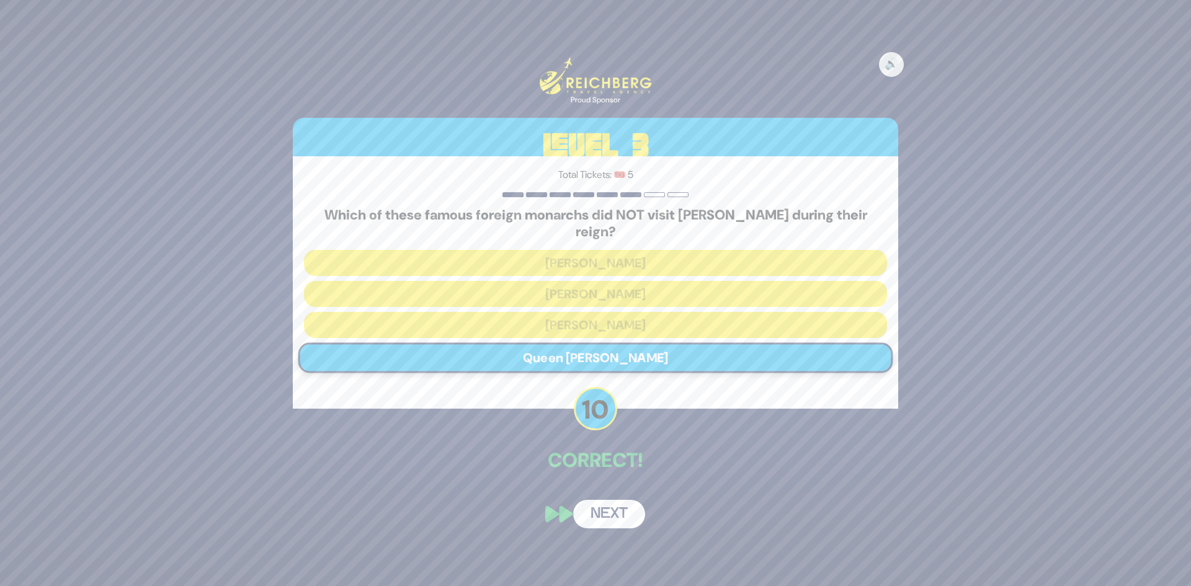
click at [607, 504] on button "Next" at bounding box center [609, 514] width 72 height 29
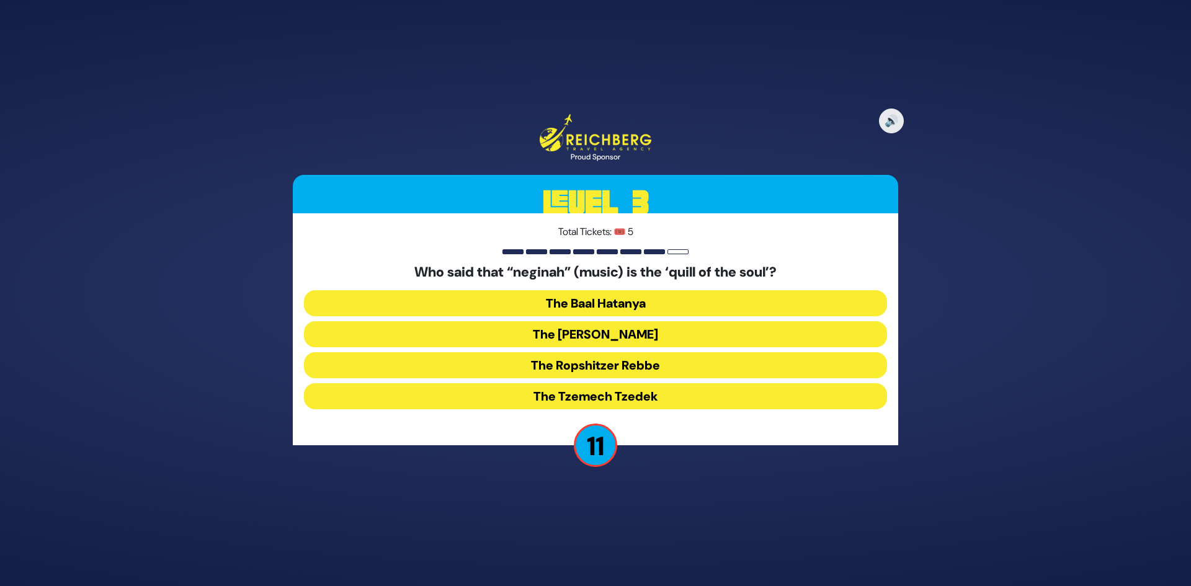
click at [661, 303] on button "The Baal Hatanya" at bounding box center [595, 303] width 583 height 26
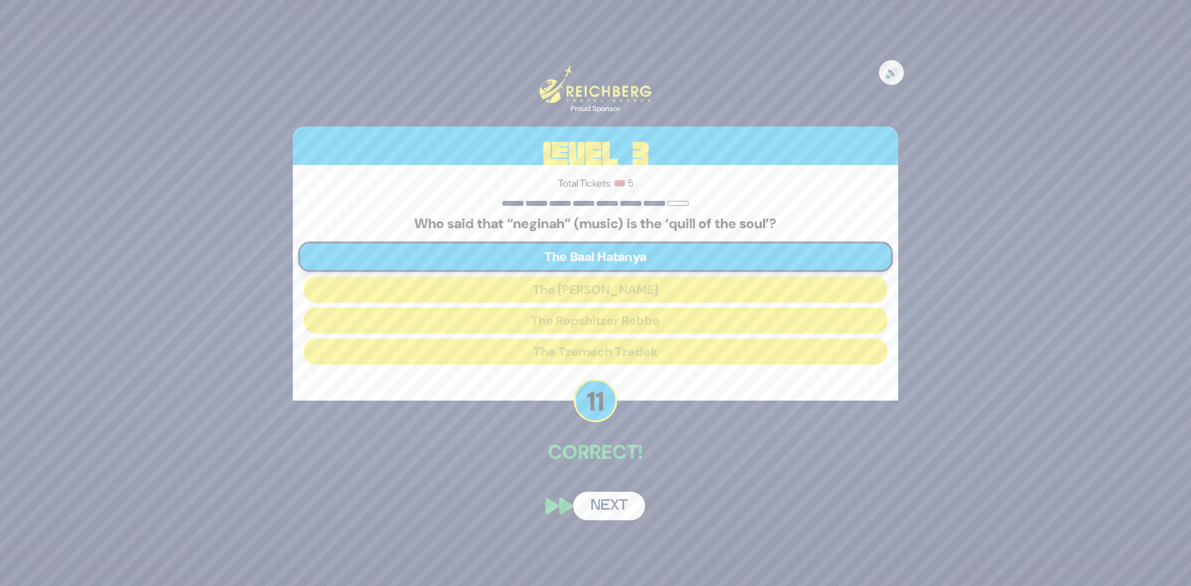
click at [549, 493] on div "🔊 Proud Sponsor Level 3 Total Tickets: 🎟️ 5 Who said that “neginah” (music) is …" at bounding box center [595, 293] width 635 height 485
drag, startPoint x: 608, startPoint y: 509, endPoint x: 608, endPoint y: 497, distance: 11.8
click at [608, 499] on button "Next" at bounding box center [609, 506] width 72 height 29
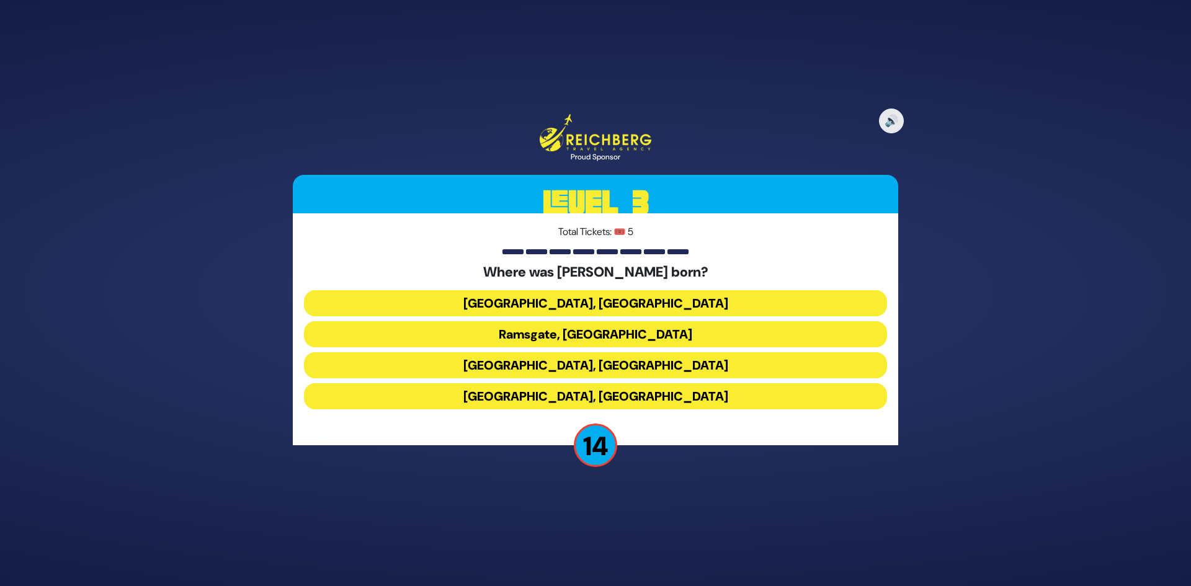
click at [589, 366] on button "[GEOGRAPHIC_DATA], [GEOGRAPHIC_DATA]" at bounding box center [595, 365] width 583 height 26
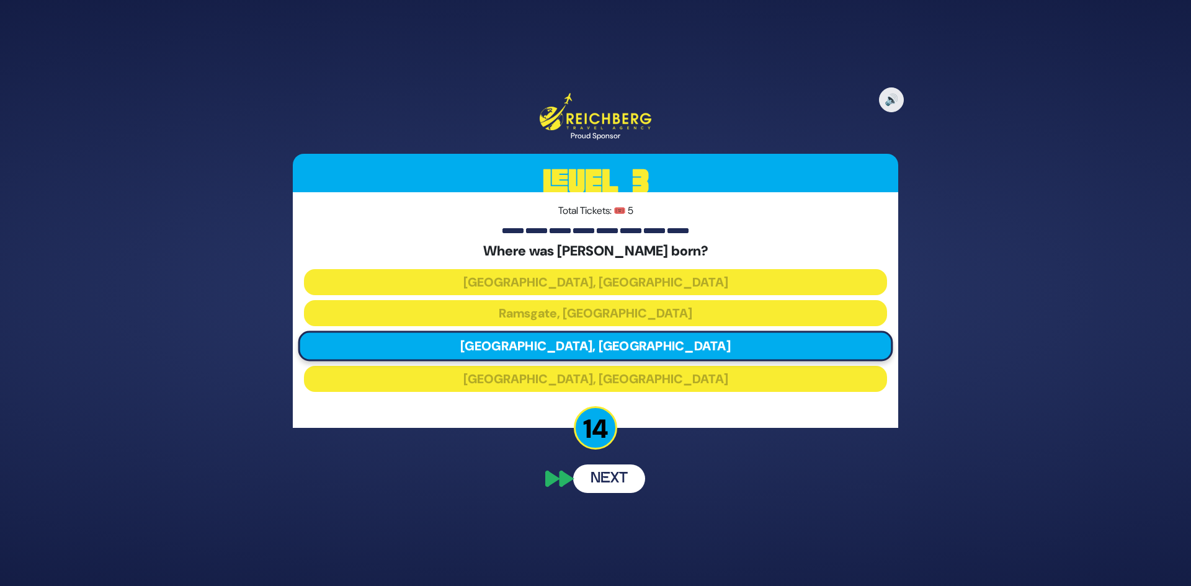
click at [612, 482] on div "🔊 Proud Sponsor Level 3 Total Tickets: 🎟️ 5 Where was [PERSON_NAME] born? [GEOG…" at bounding box center [595, 293] width 635 height 430
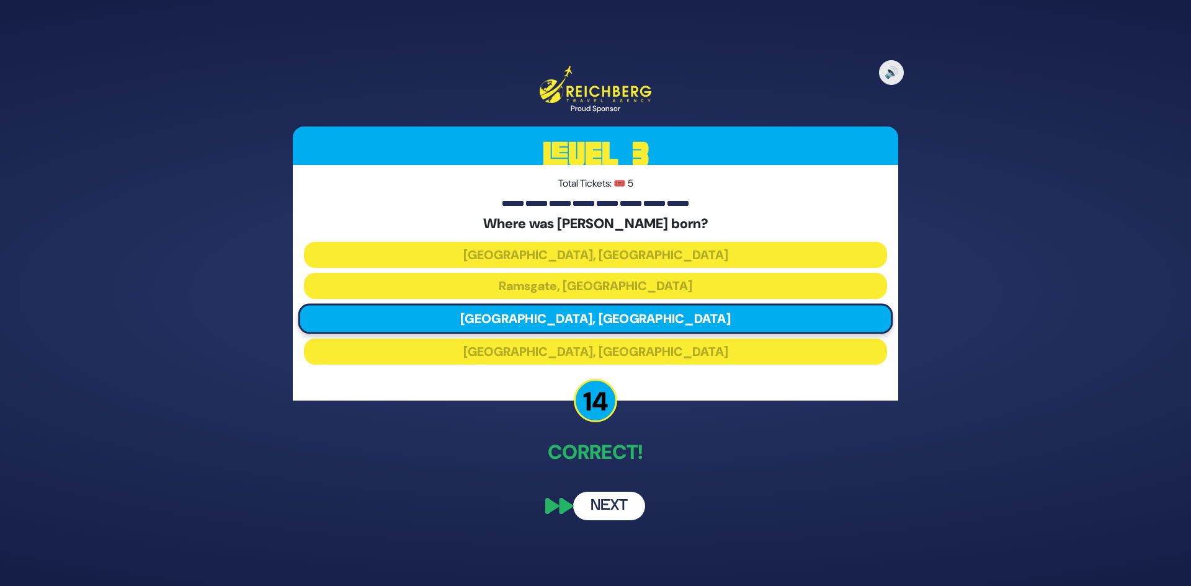
drag, startPoint x: 632, startPoint y: 504, endPoint x: 624, endPoint y: 509, distance: 9.2
click at [630, 503] on button "Next" at bounding box center [609, 506] width 72 height 29
